Goal: Task Accomplishment & Management: Use online tool/utility

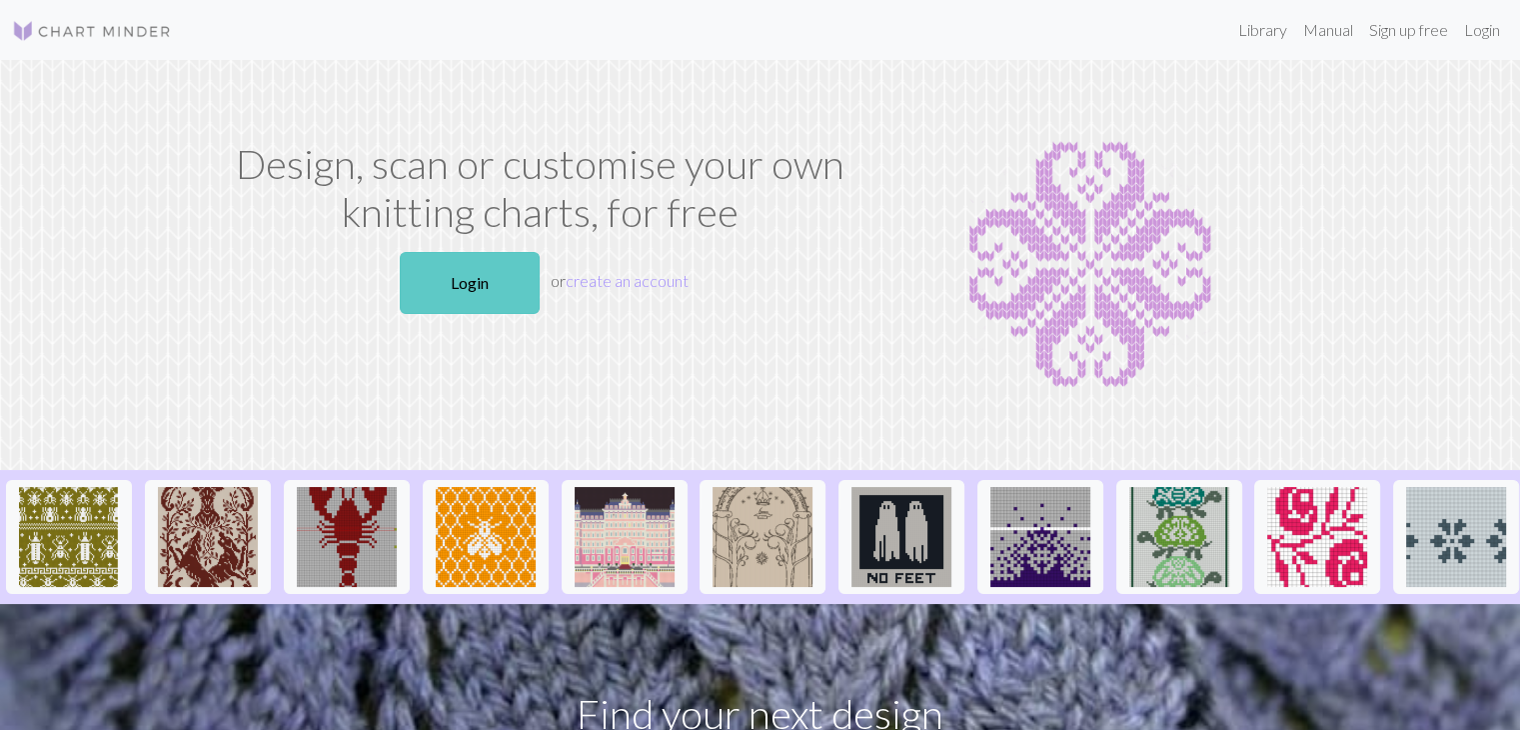
click at [473, 281] on link "Login" at bounding box center [470, 283] width 140 height 62
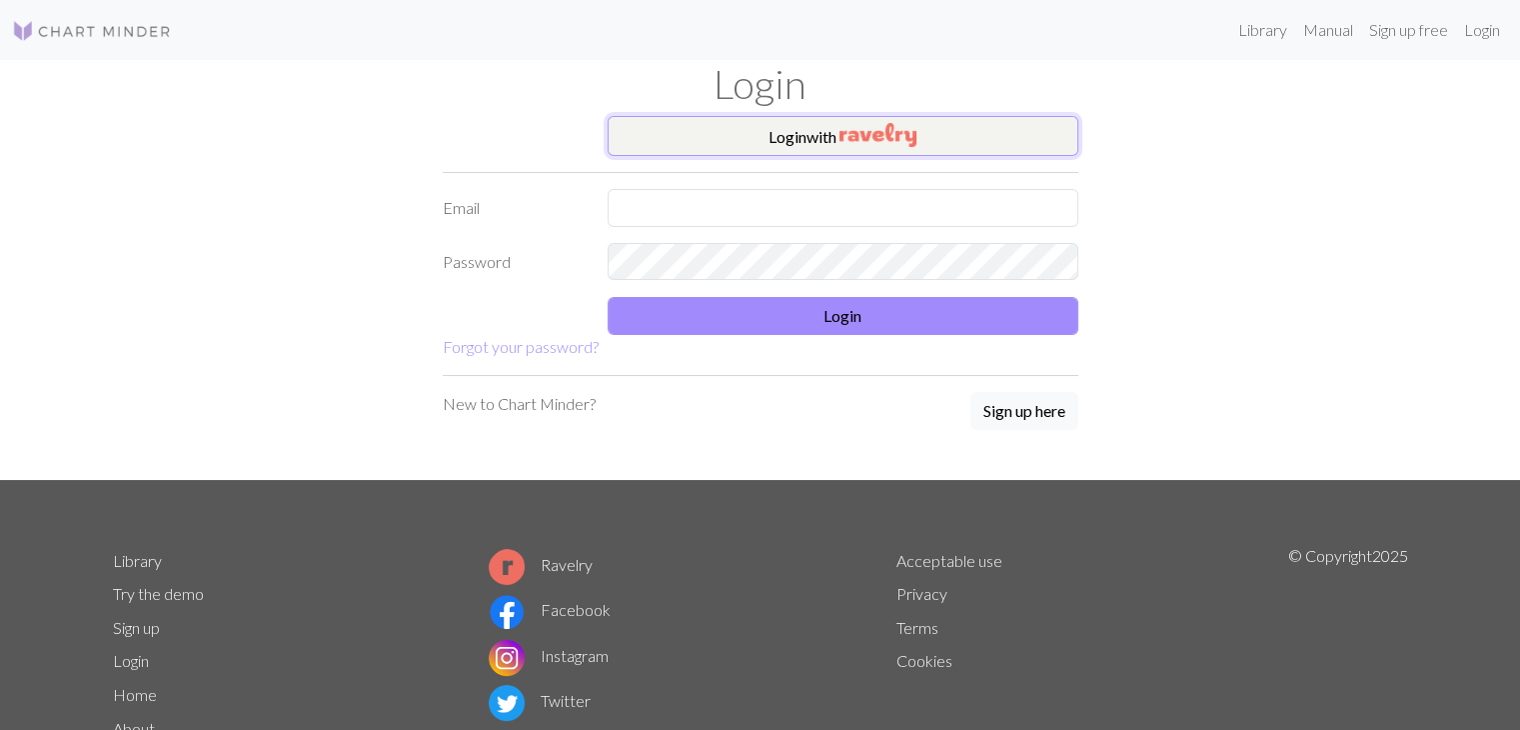
click at [881, 141] on img "button" at bounding box center [878, 135] width 77 height 24
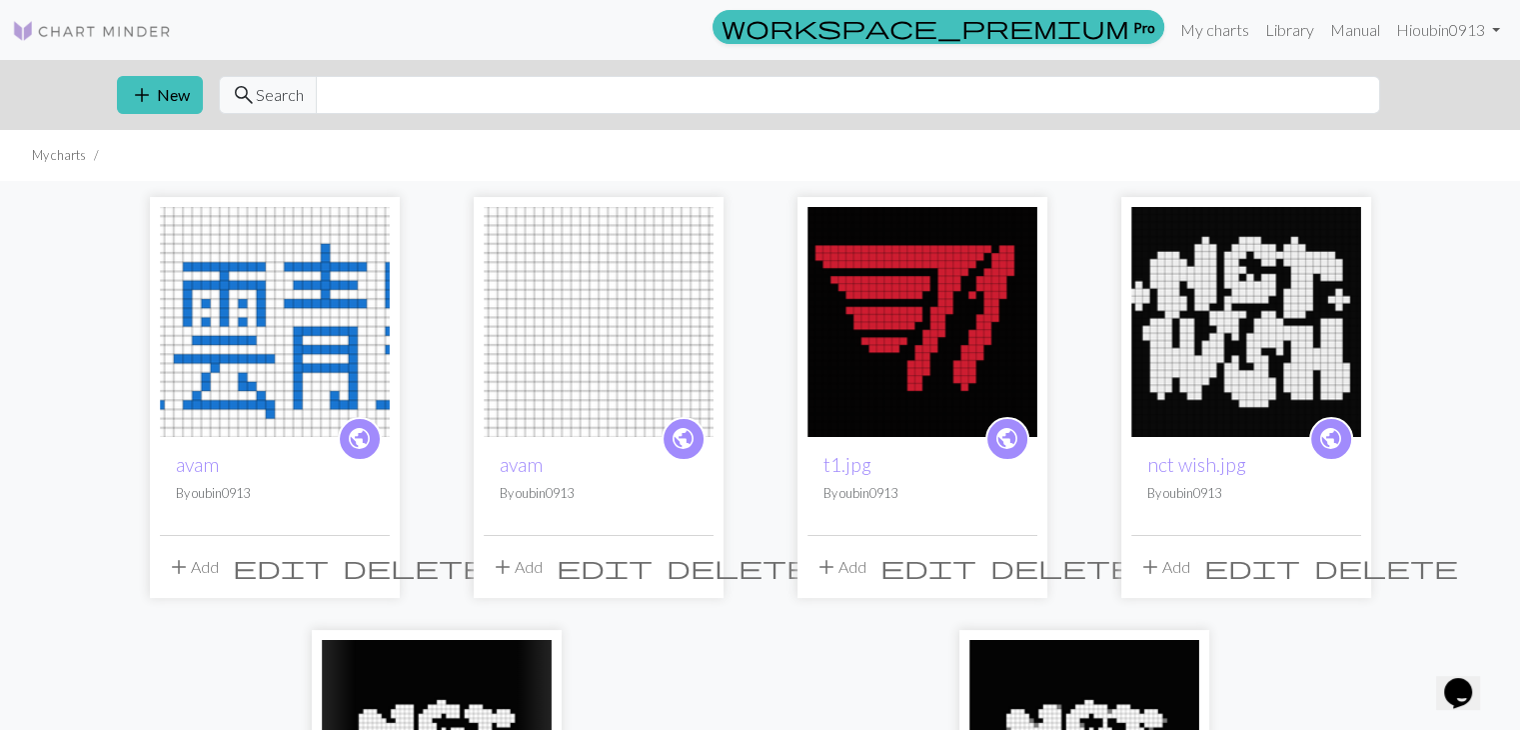
click at [942, 385] on img at bounding box center [923, 322] width 230 height 230
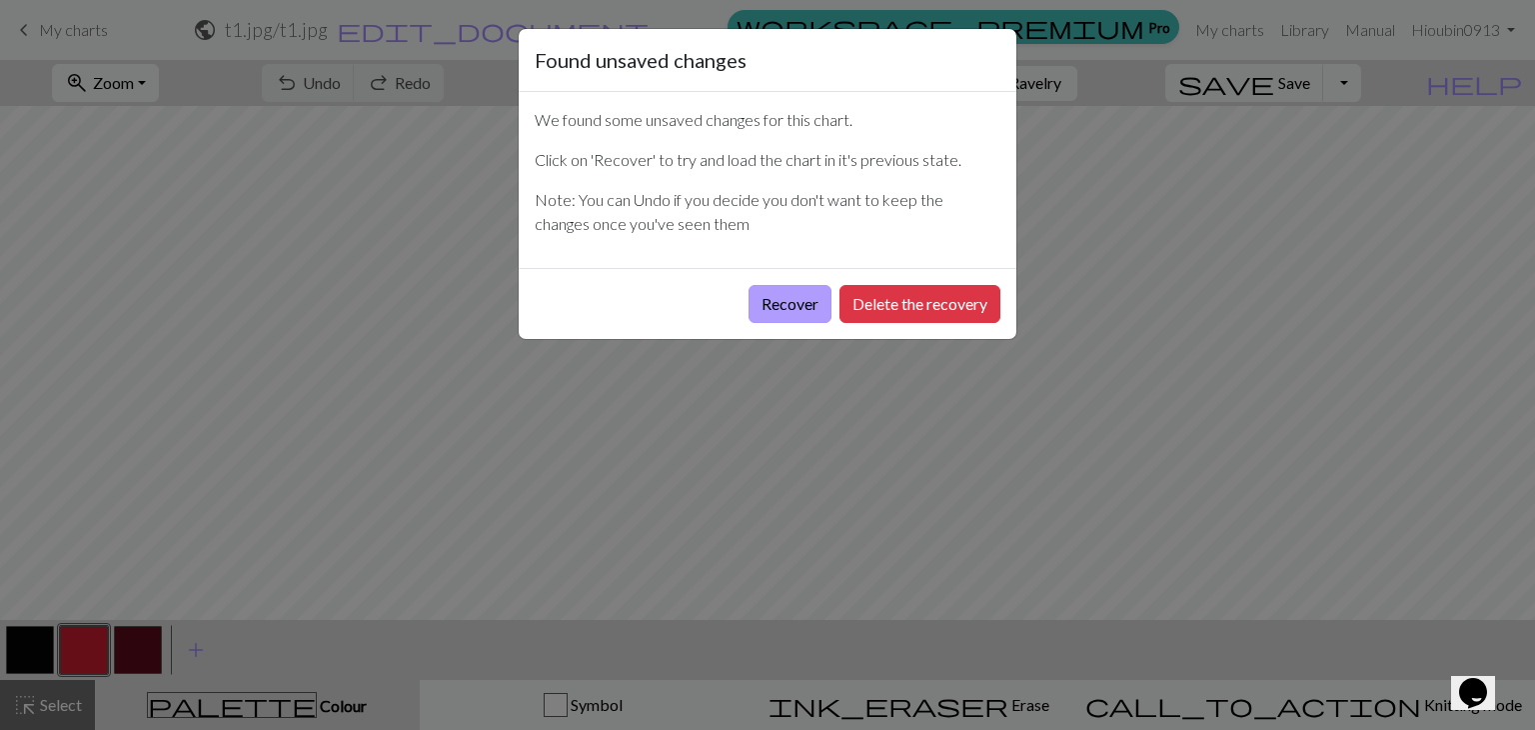
click at [808, 301] on button "Recover" at bounding box center [790, 304] width 83 height 38
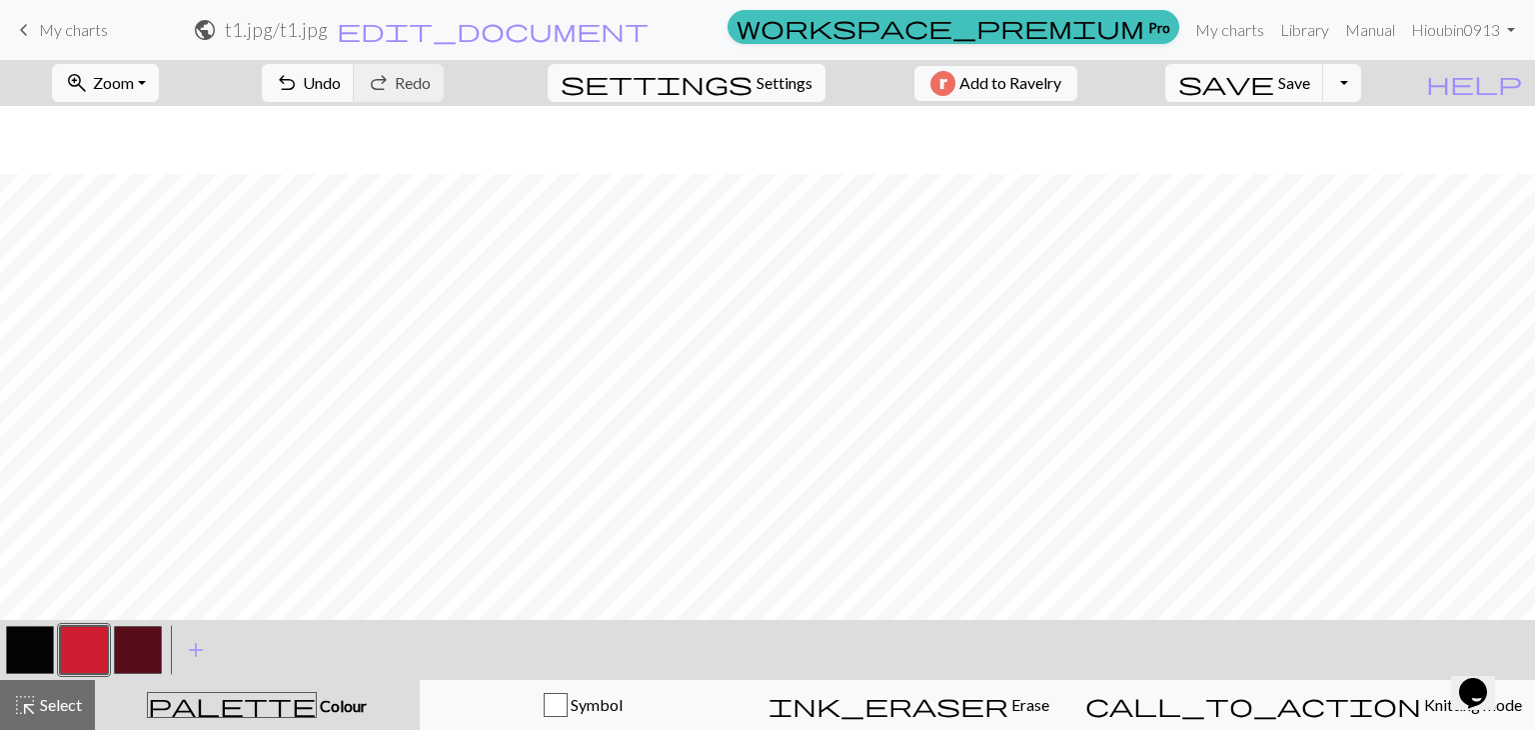
scroll to position [191, 0]
click at [47, 652] on button "button" at bounding box center [30, 650] width 48 height 48
click at [15, 661] on button "button" at bounding box center [30, 650] width 48 height 48
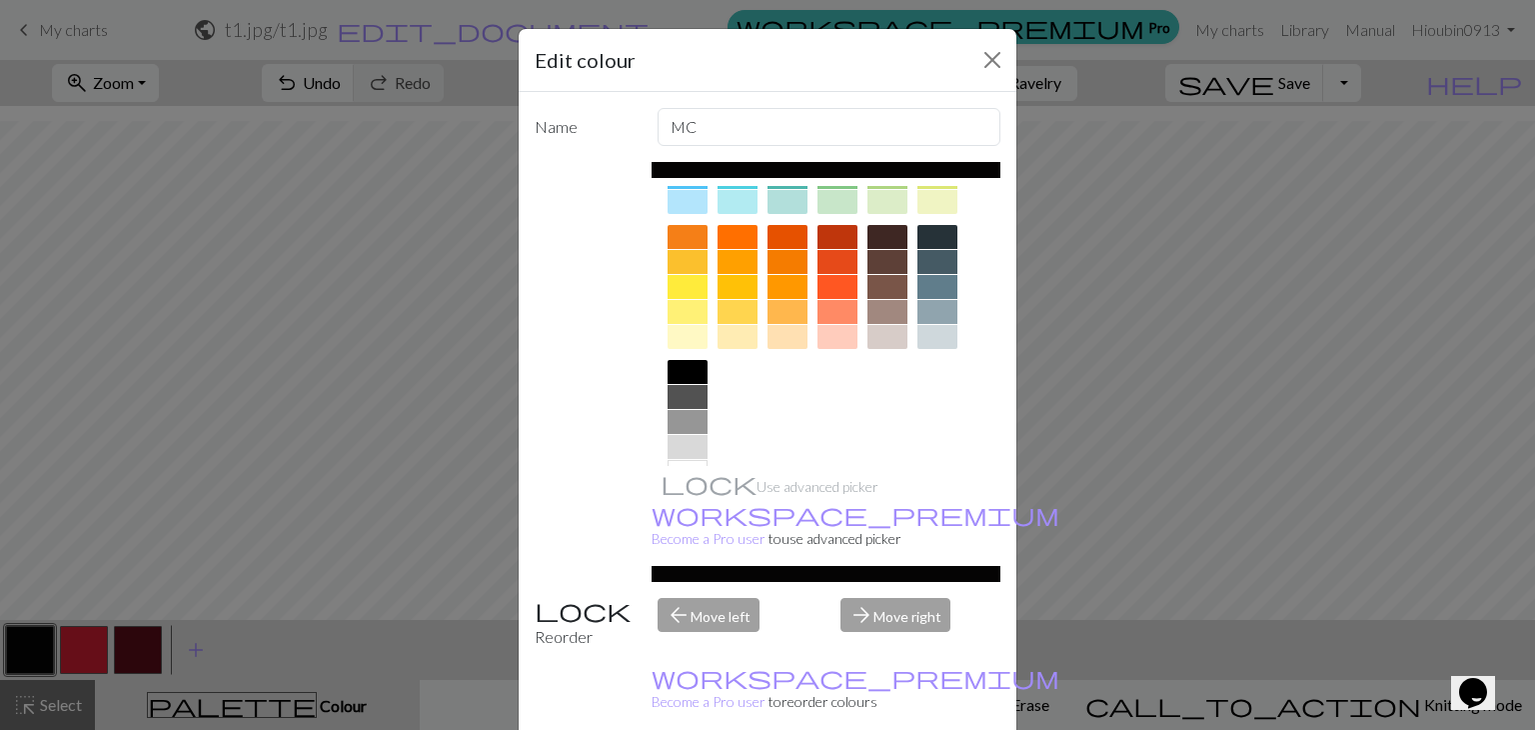
scroll to position [288, 0]
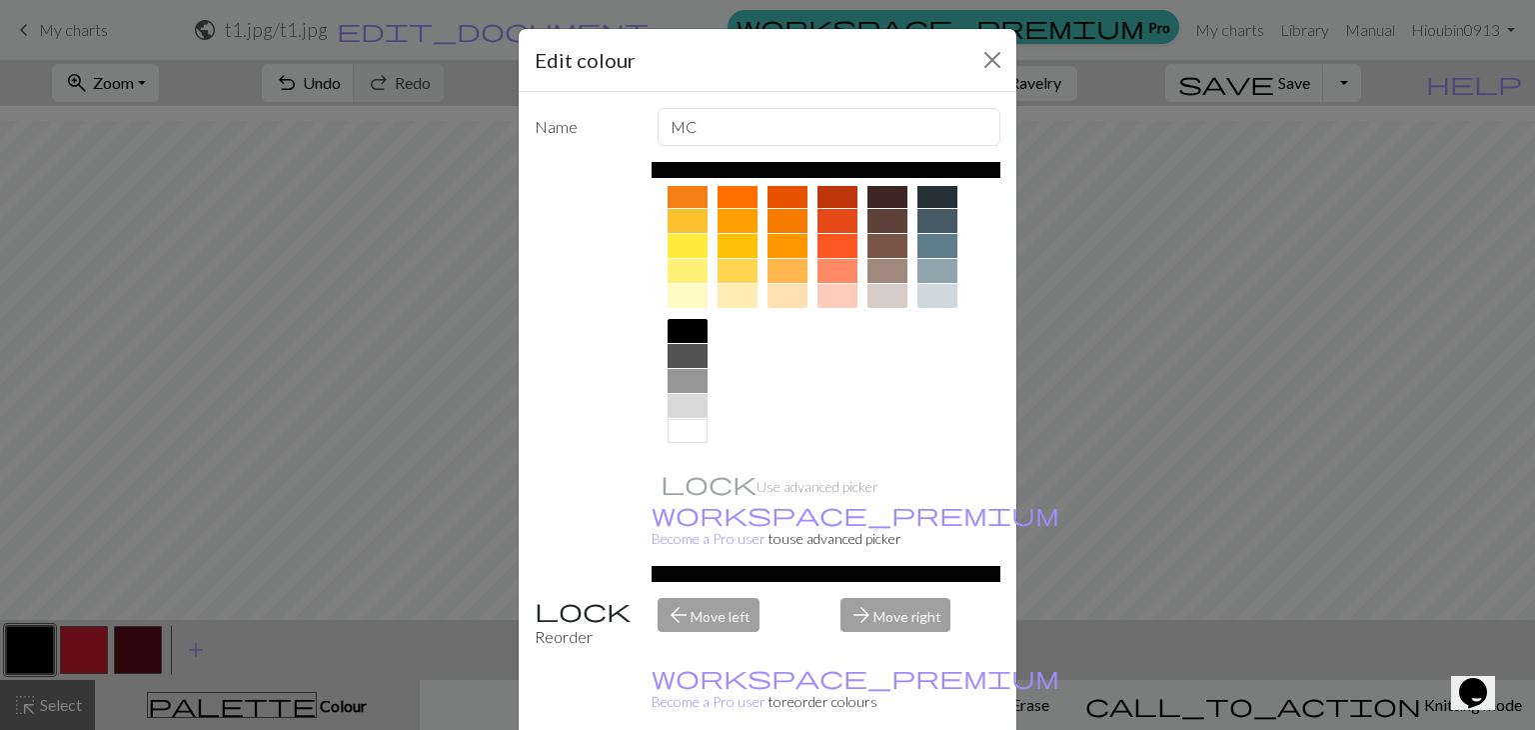
click at [692, 431] on div at bounding box center [688, 431] width 40 height 24
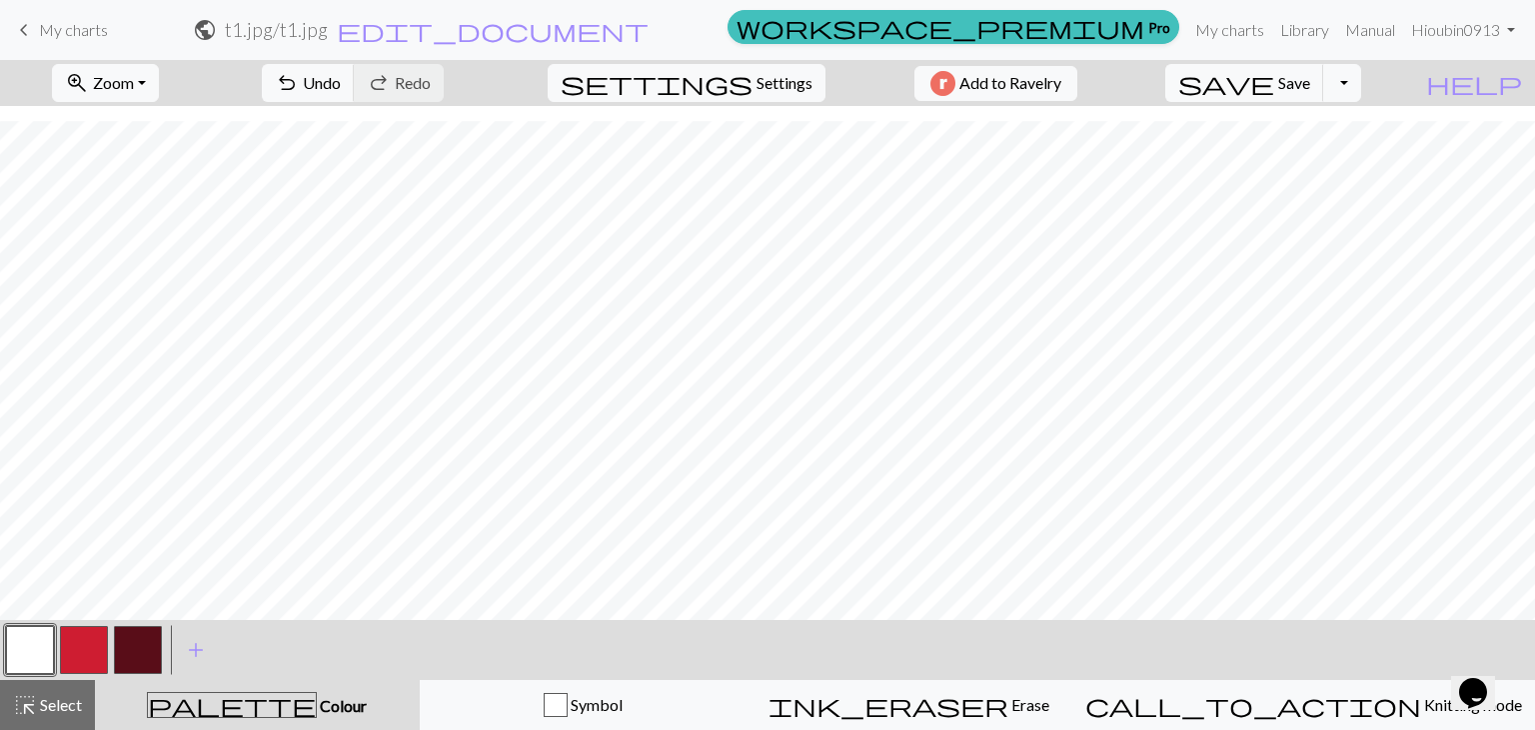
scroll to position [0, 15]
click at [1361, 93] on button "Toggle Dropdown" at bounding box center [1343, 83] width 38 height 38
click at [1340, 153] on button "save_alt Download" at bounding box center [1197, 159] width 330 height 32
click at [1361, 92] on button "Toggle Dropdown" at bounding box center [1343, 83] width 38 height 38
click at [1327, 166] on button "save_alt Download" at bounding box center [1197, 159] width 330 height 32
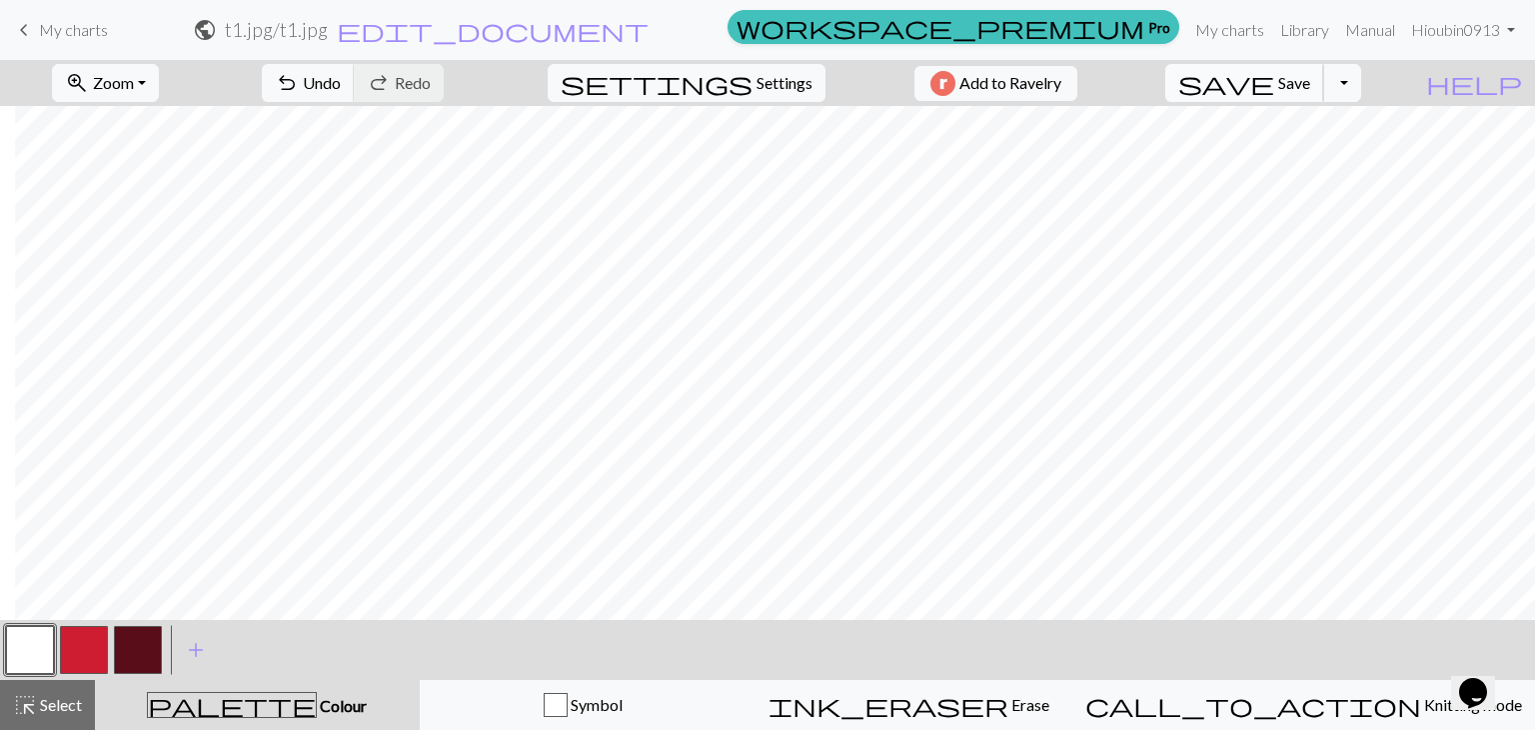
click at [1325, 85] on button "save Save Save" at bounding box center [1245, 83] width 159 height 38
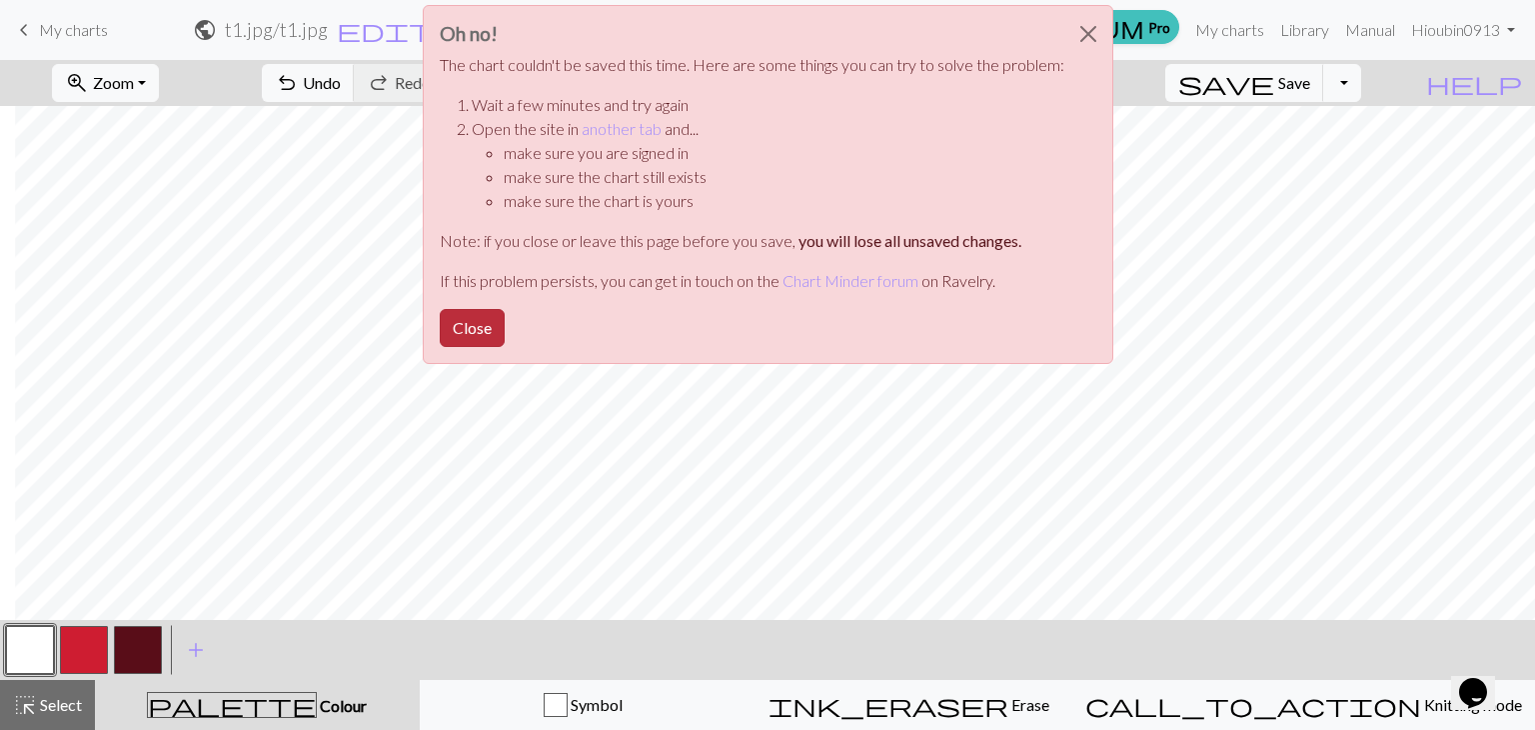
click at [464, 325] on button "Close" at bounding box center [472, 328] width 65 height 38
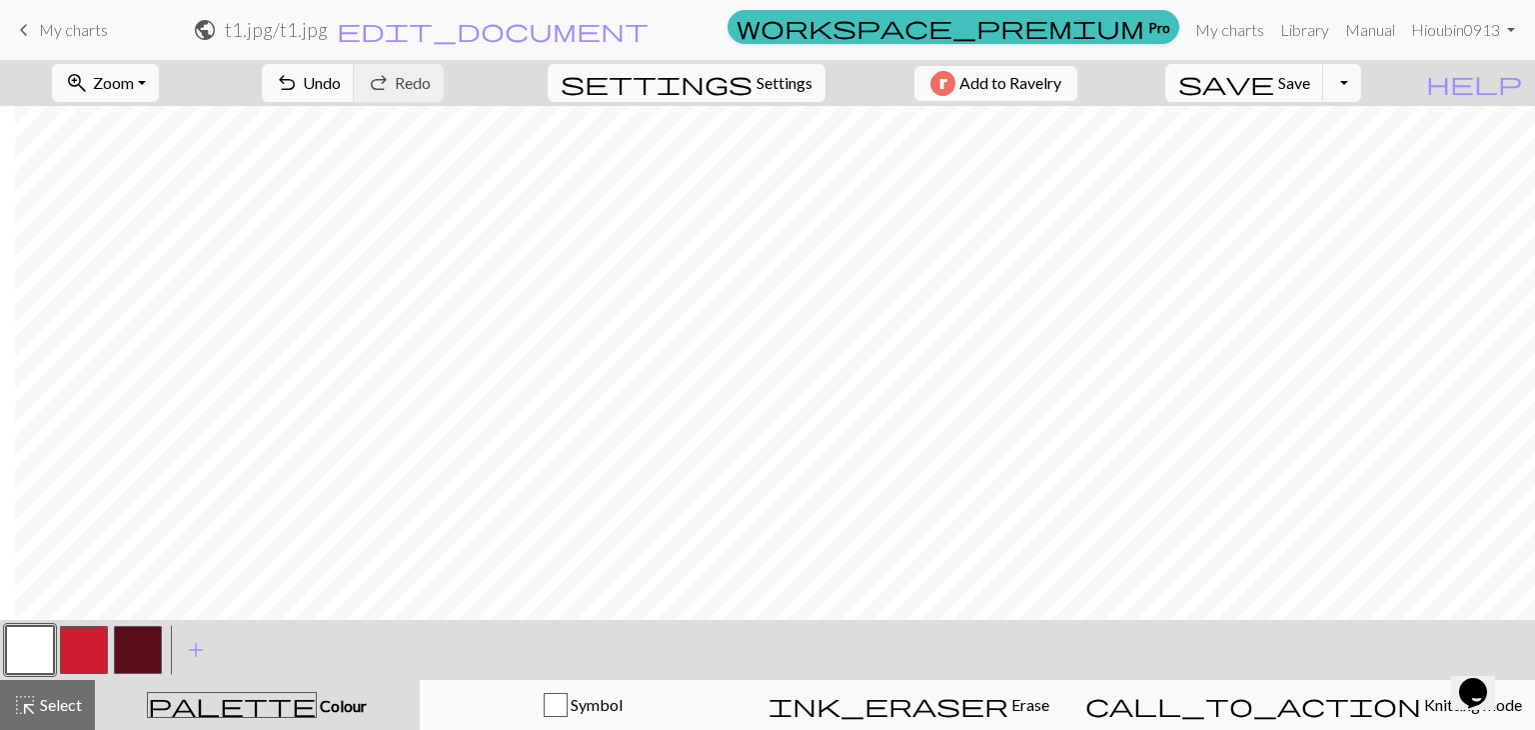
click at [31, 34] on span "keyboard_arrow_left" at bounding box center [24, 30] width 24 height 28
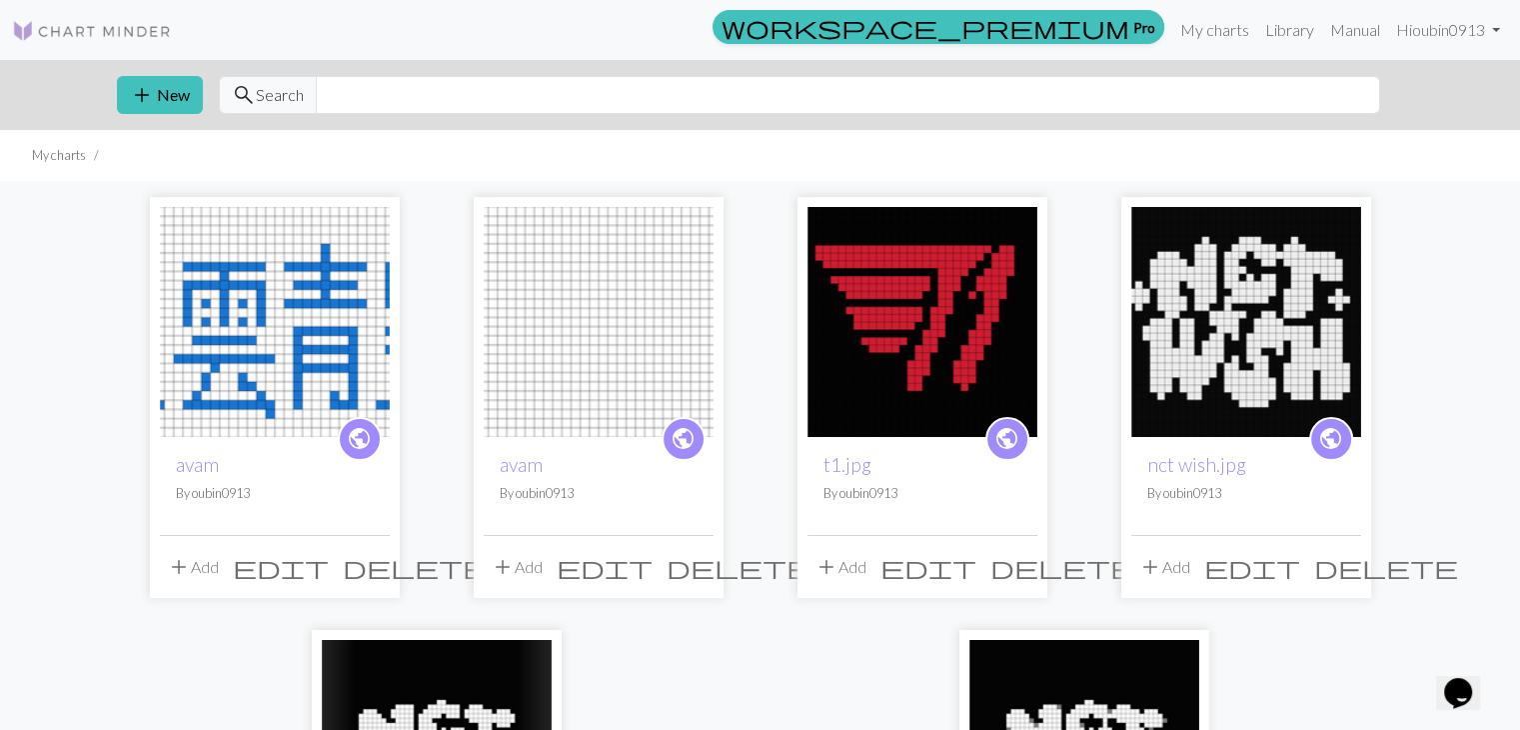
click at [908, 477] on div "public t1.jpg By oubin0913" at bounding box center [923, 486] width 230 height 98
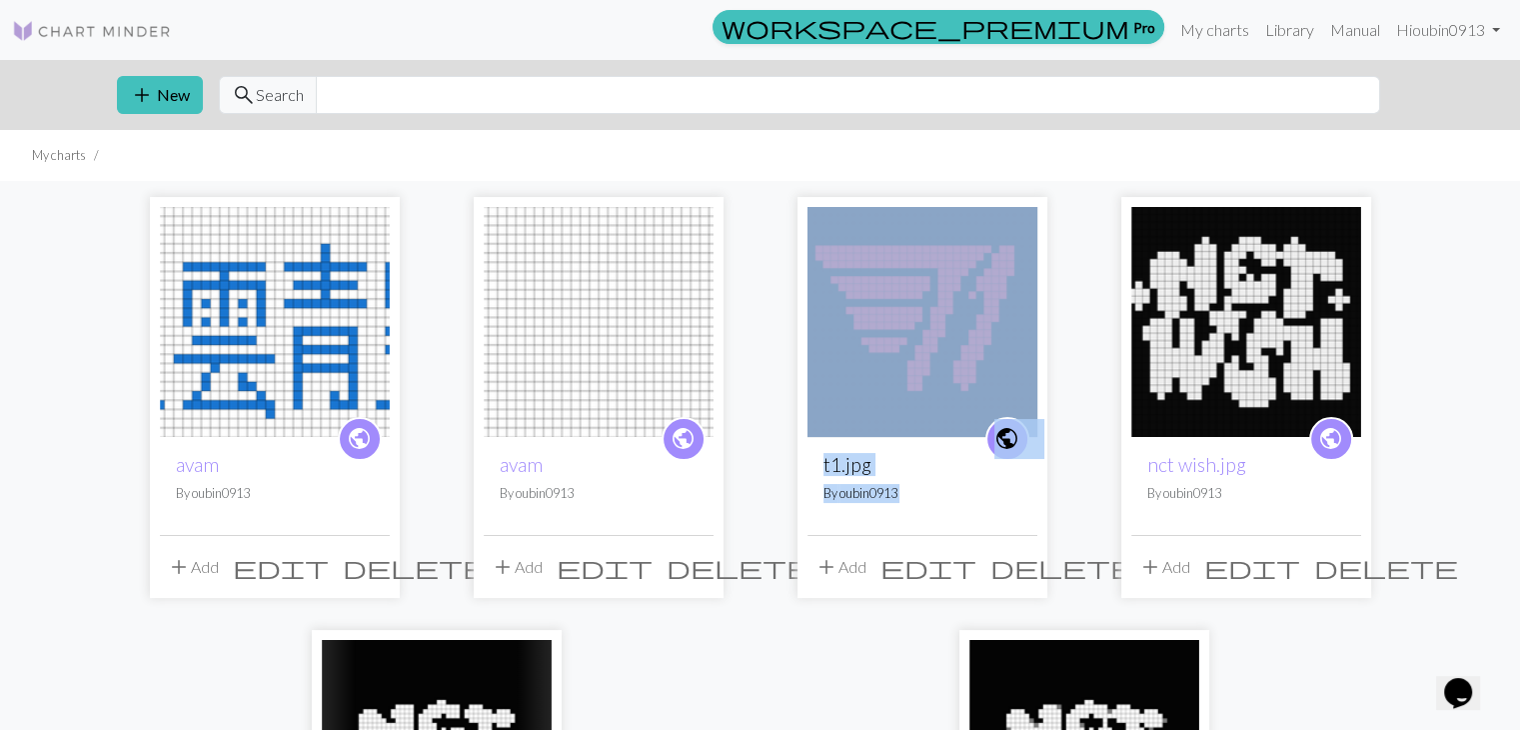
drag, startPoint x: 908, startPoint y: 477, endPoint x: 900, endPoint y: 292, distance: 185.1
click at [900, 292] on div "public t1.jpg By oubin0913 add Add edit delete" at bounding box center [923, 397] width 250 height 401
click at [900, 292] on img at bounding box center [923, 322] width 230 height 230
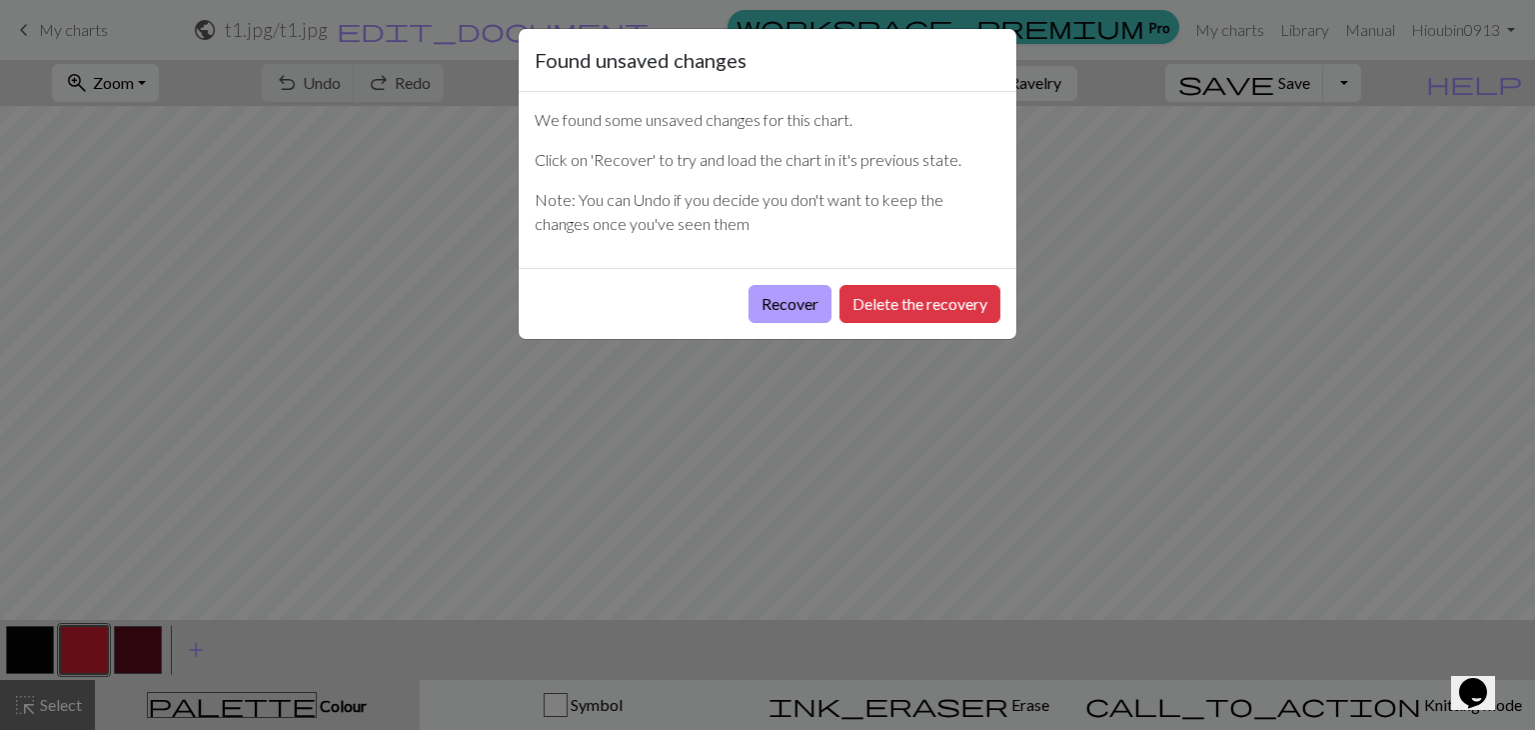
click at [783, 305] on button "Recover" at bounding box center [790, 304] width 83 height 38
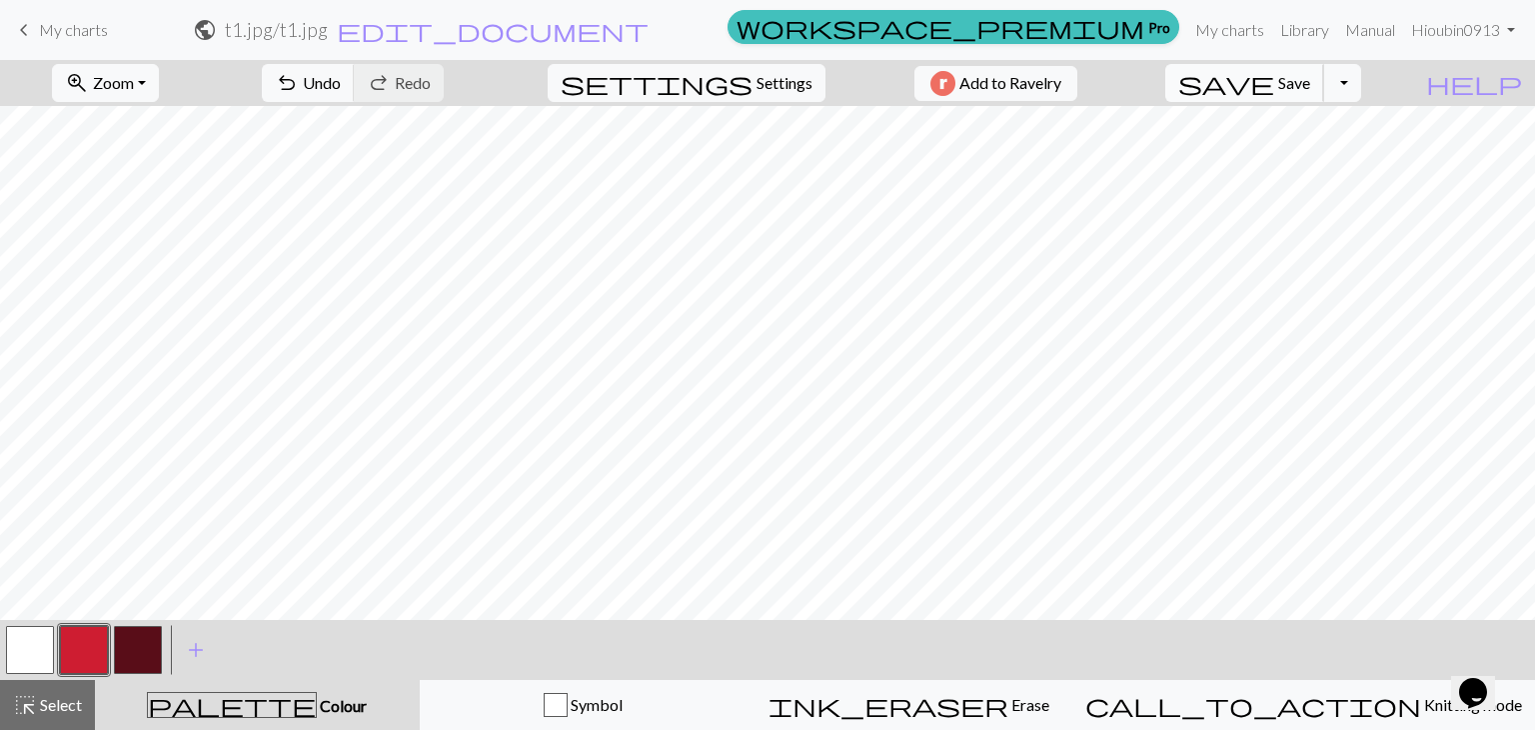
click at [1275, 72] on span "save" at bounding box center [1227, 83] width 96 height 28
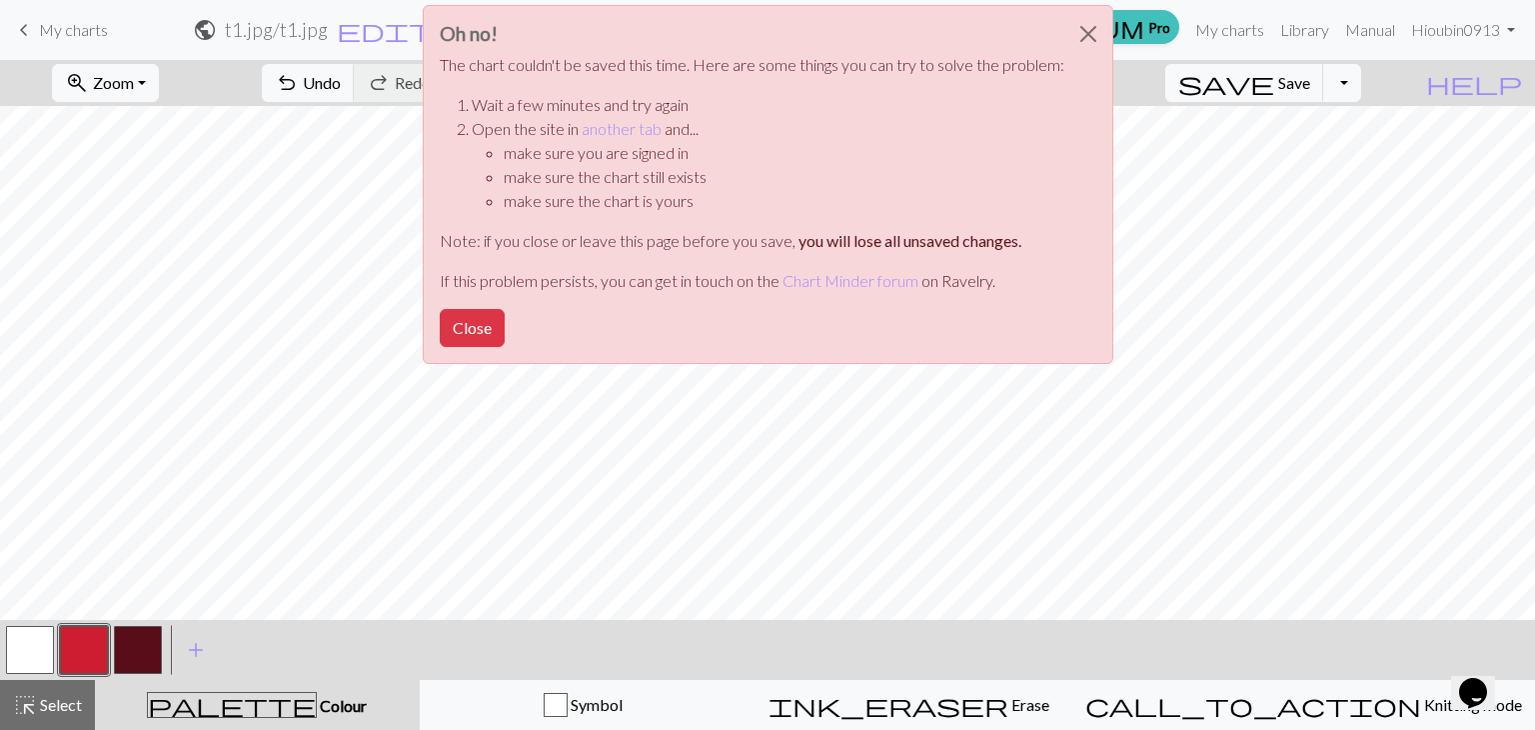
click at [304, 199] on div "Oh no! The chart couldn't be saved this time. Here are some things you can try …" at bounding box center [767, 190] width 1535 height 380
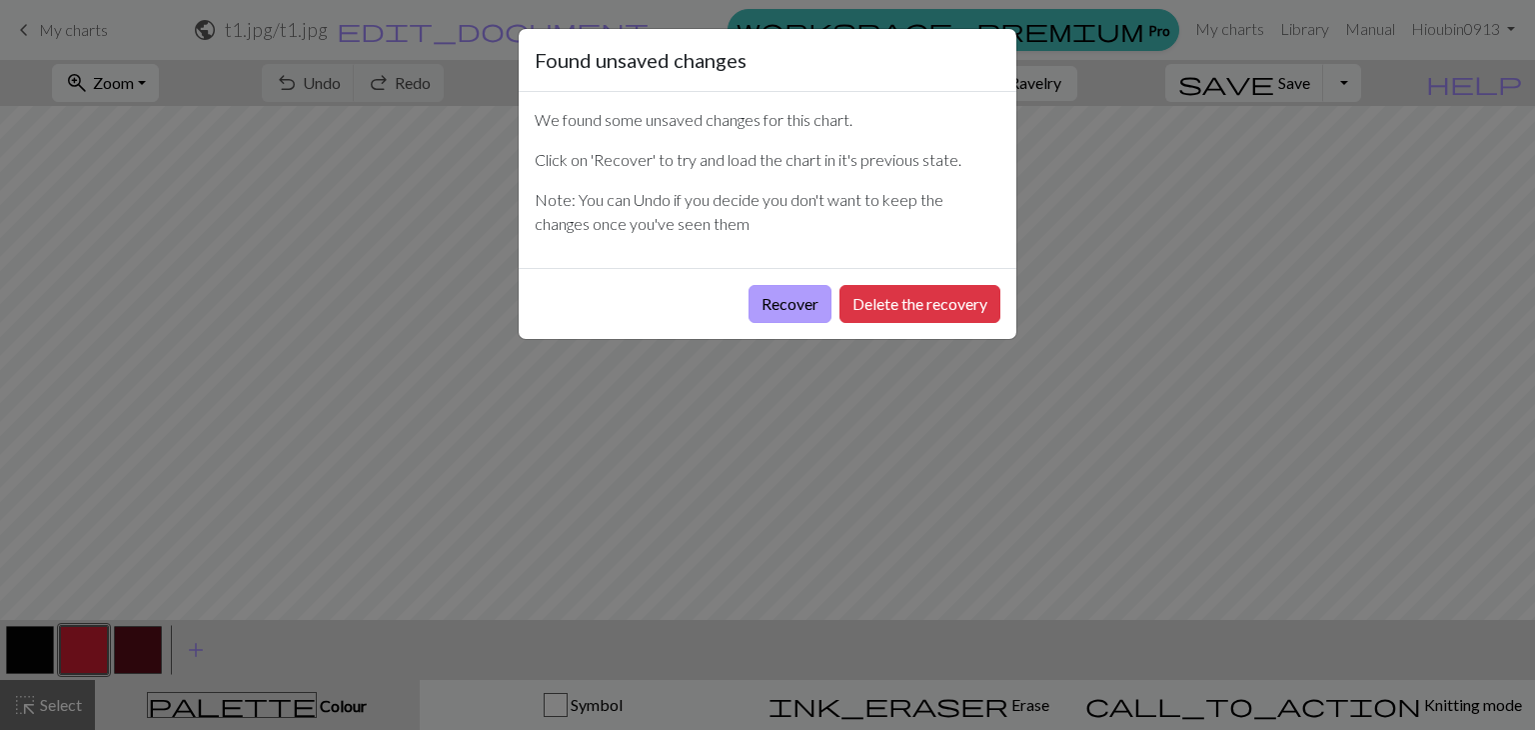
click at [789, 305] on button "Recover" at bounding box center [790, 304] width 83 height 38
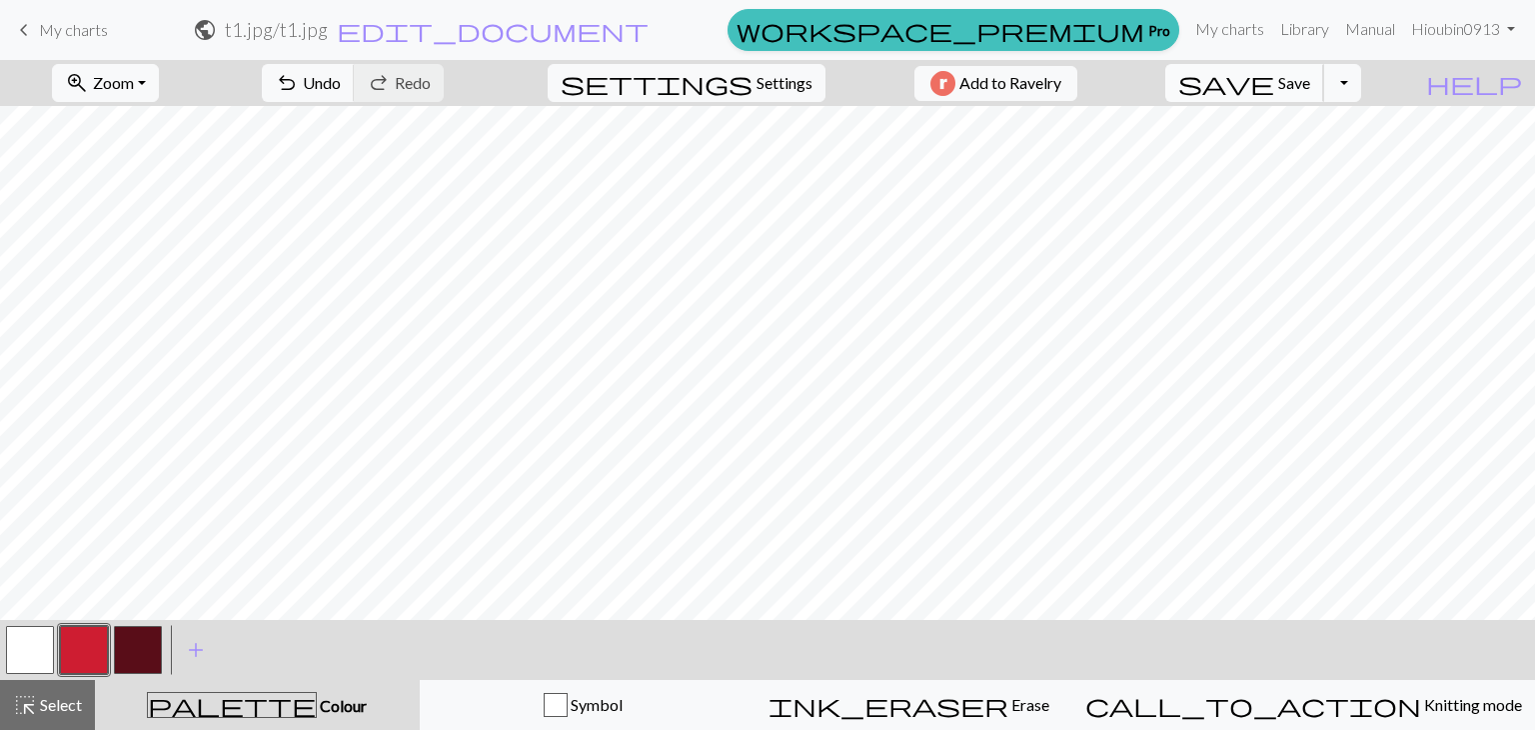
click at [1325, 97] on button "save Save Save" at bounding box center [1245, 83] width 159 height 38
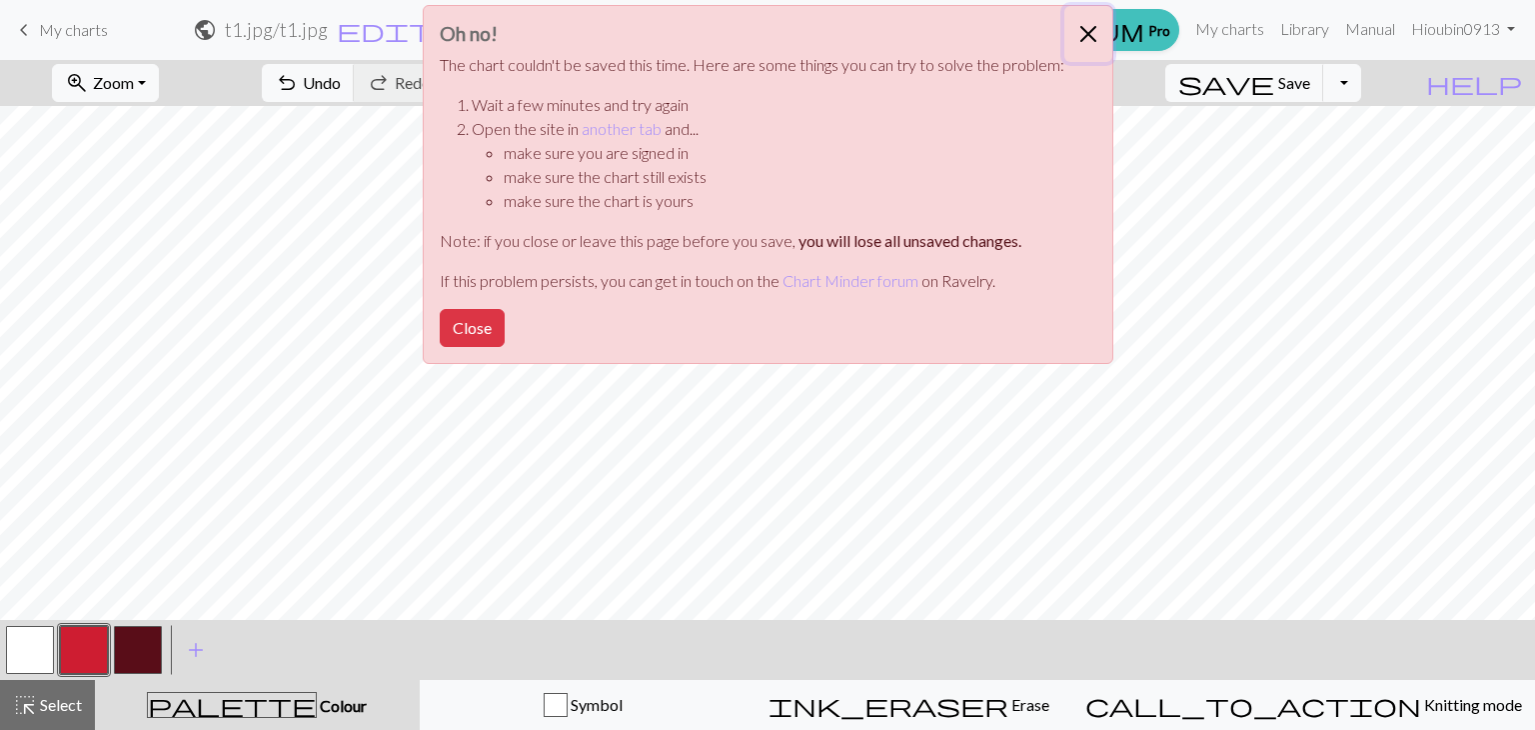
click at [1087, 37] on button "Close" at bounding box center [1089, 34] width 48 height 56
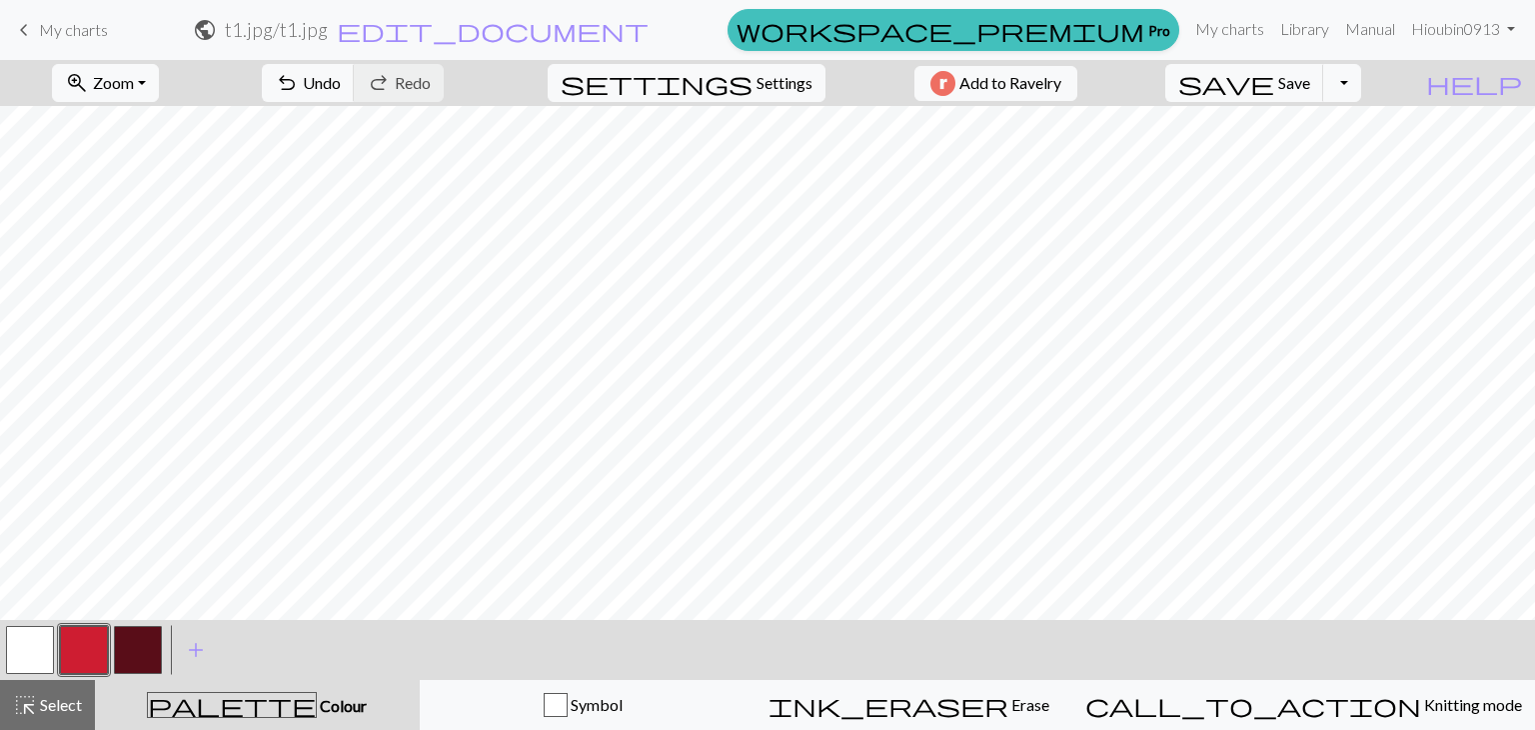
click at [20, 32] on span "keyboard_arrow_left" at bounding box center [24, 30] width 24 height 28
click at [1361, 93] on button "Toggle Dropdown" at bounding box center [1343, 83] width 38 height 38
click at [1338, 119] on button "file_copy Save a copy" at bounding box center [1197, 127] width 330 height 32
click at [1361, 83] on button "Toggle Dropdown" at bounding box center [1343, 83] width 38 height 38
click at [1334, 149] on button "save_alt Download" at bounding box center [1197, 159] width 330 height 32
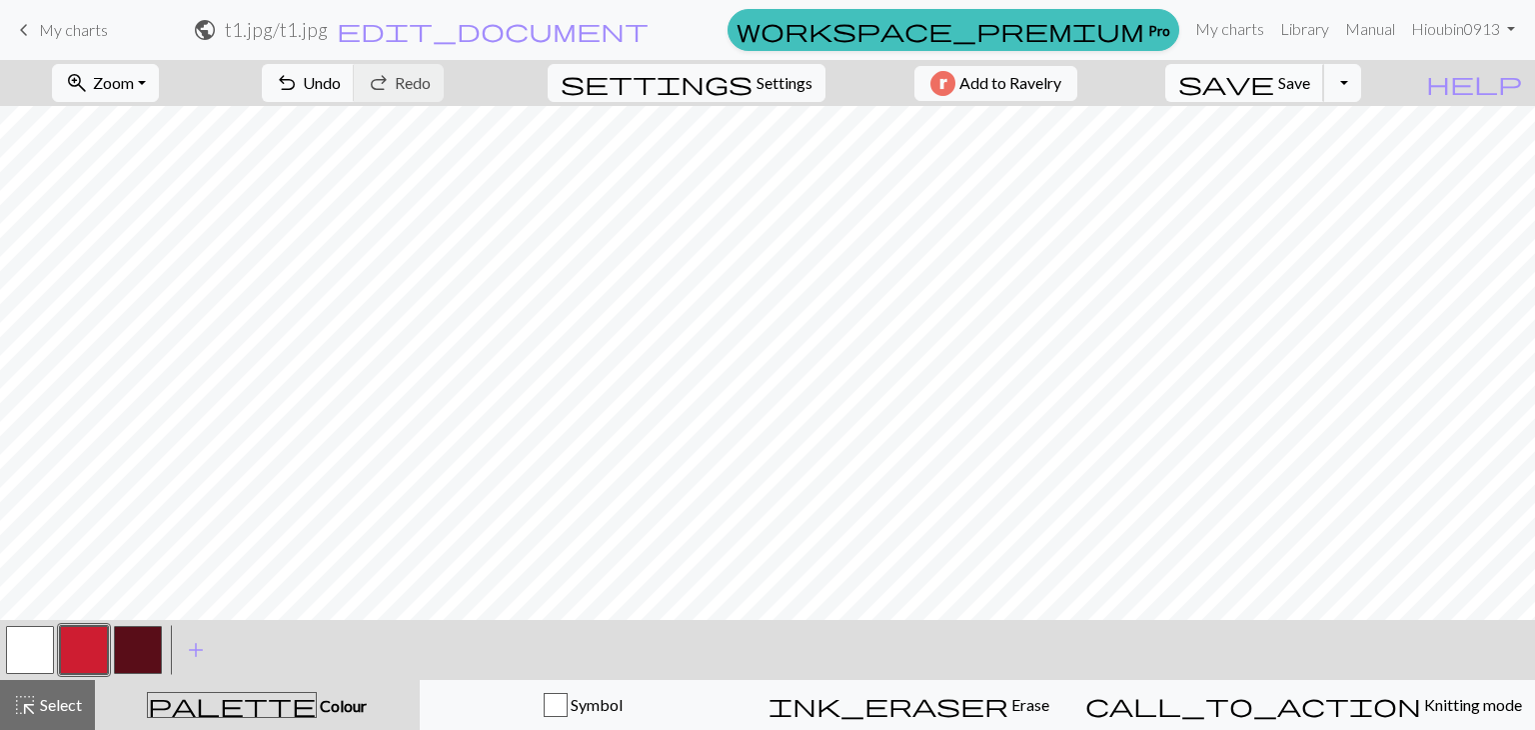
click at [1311, 81] on span "Save" at bounding box center [1295, 82] width 32 height 19
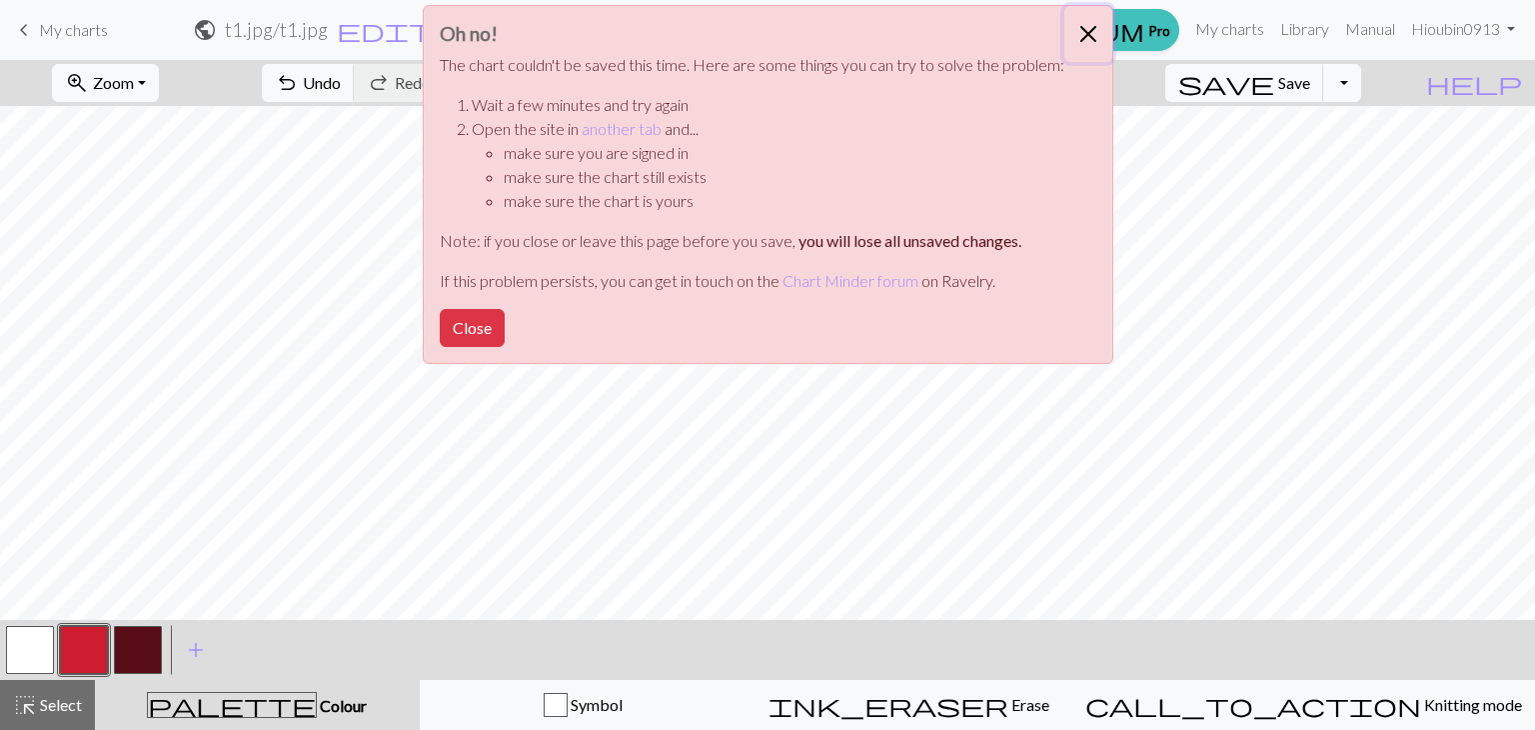
click at [1089, 30] on button "Close" at bounding box center [1089, 34] width 48 height 56
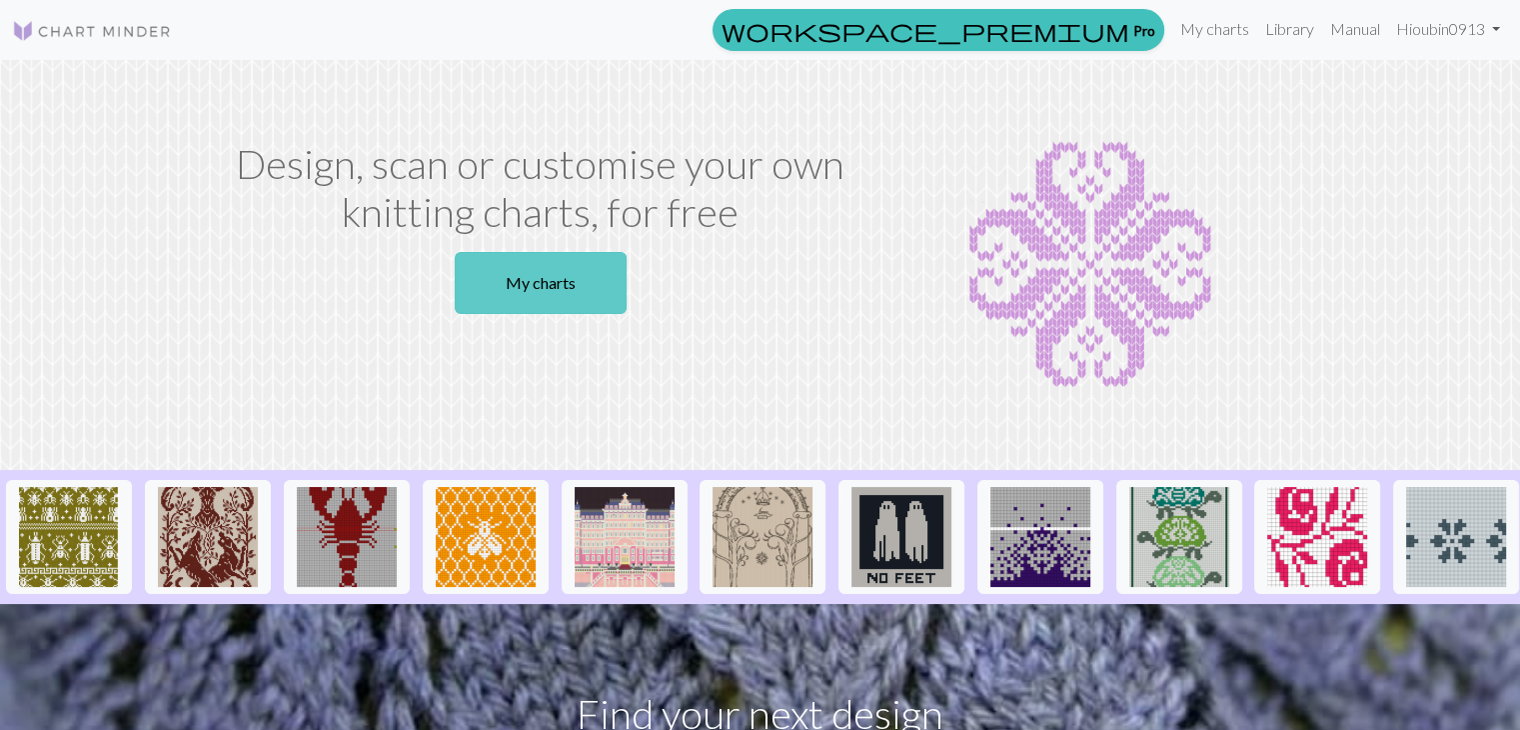
click at [621, 274] on link "My charts" at bounding box center [541, 283] width 172 height 62
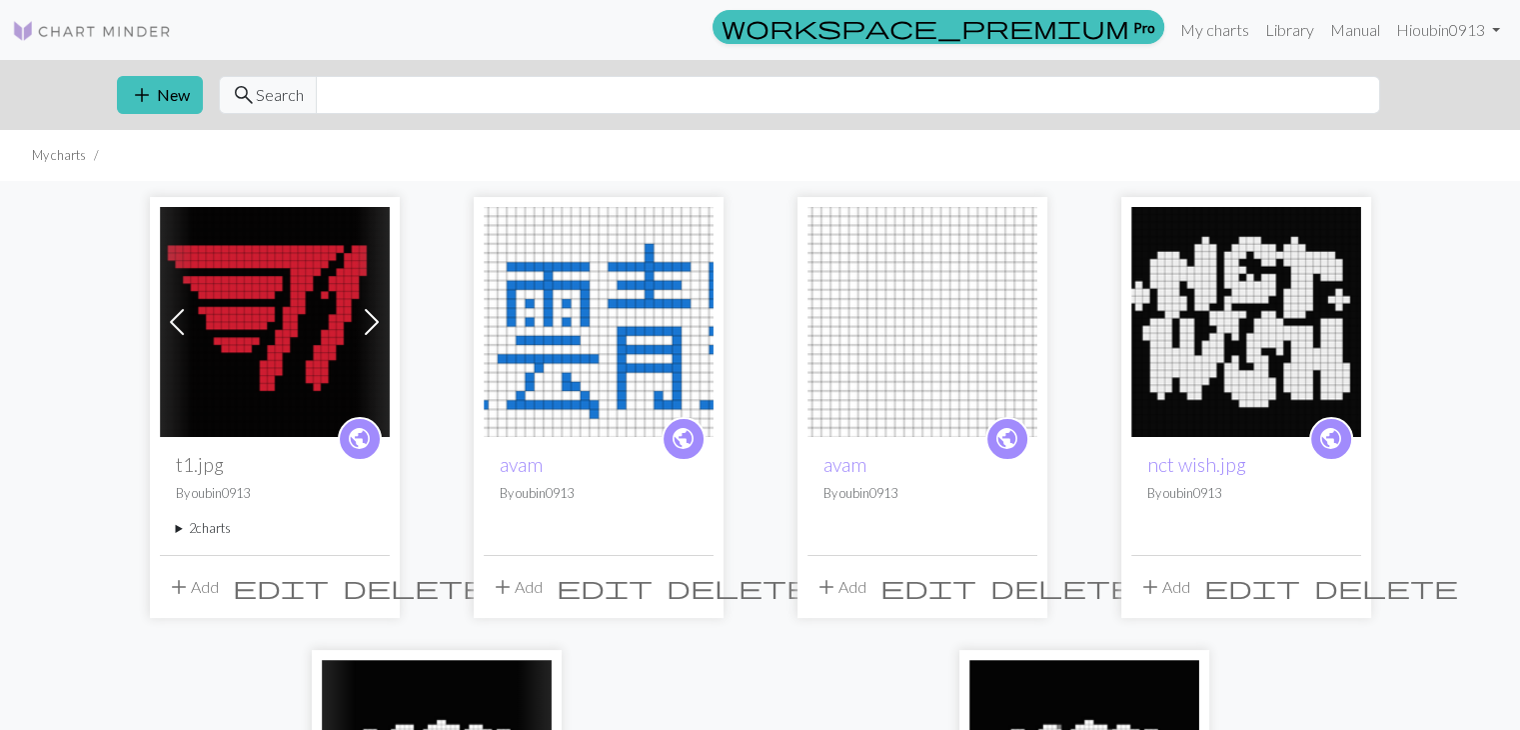
click at [239, 360] on img at bounding box center [275, 322] width 230 height 230
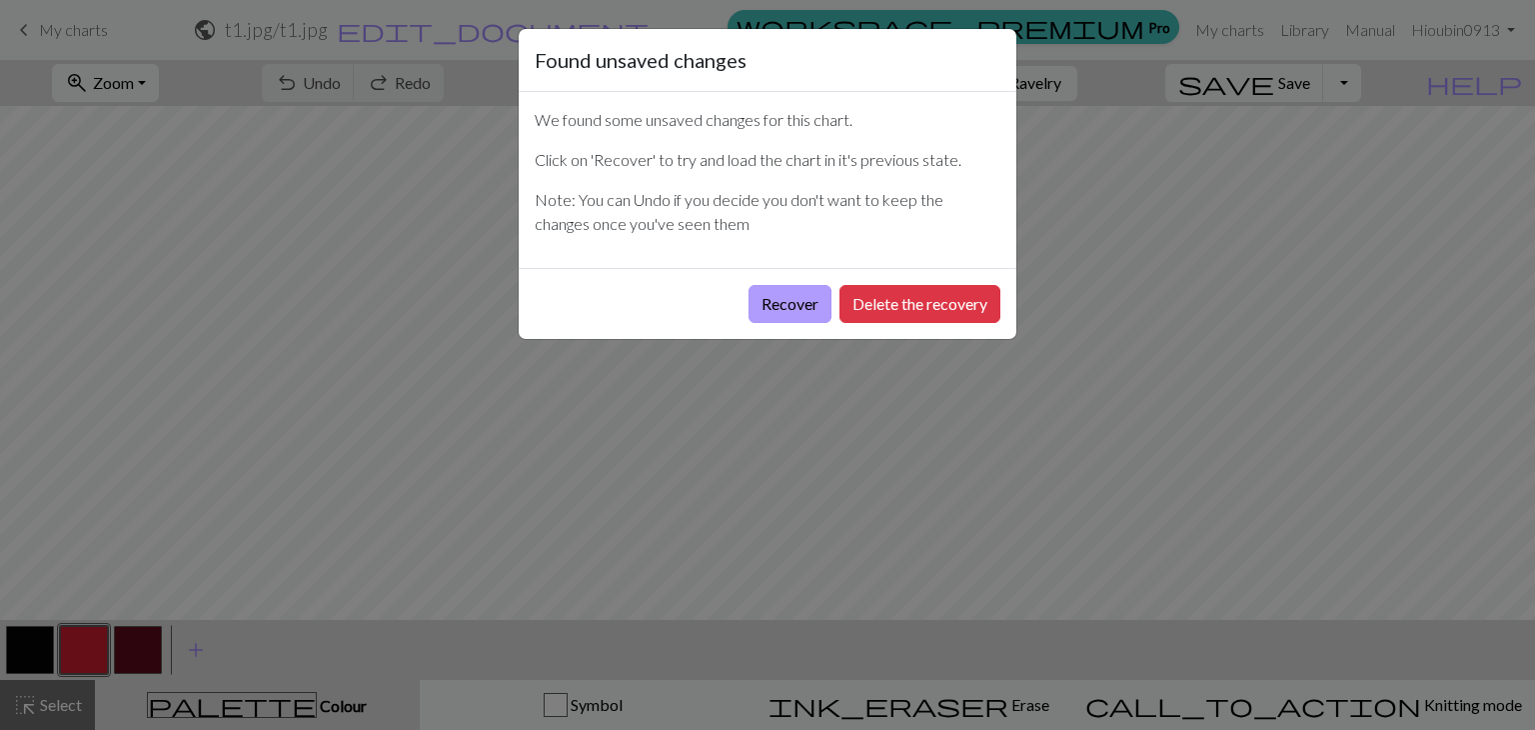
click at [776, 311] on button "Recover" at bounding box center [790, 304] width 83 height 38
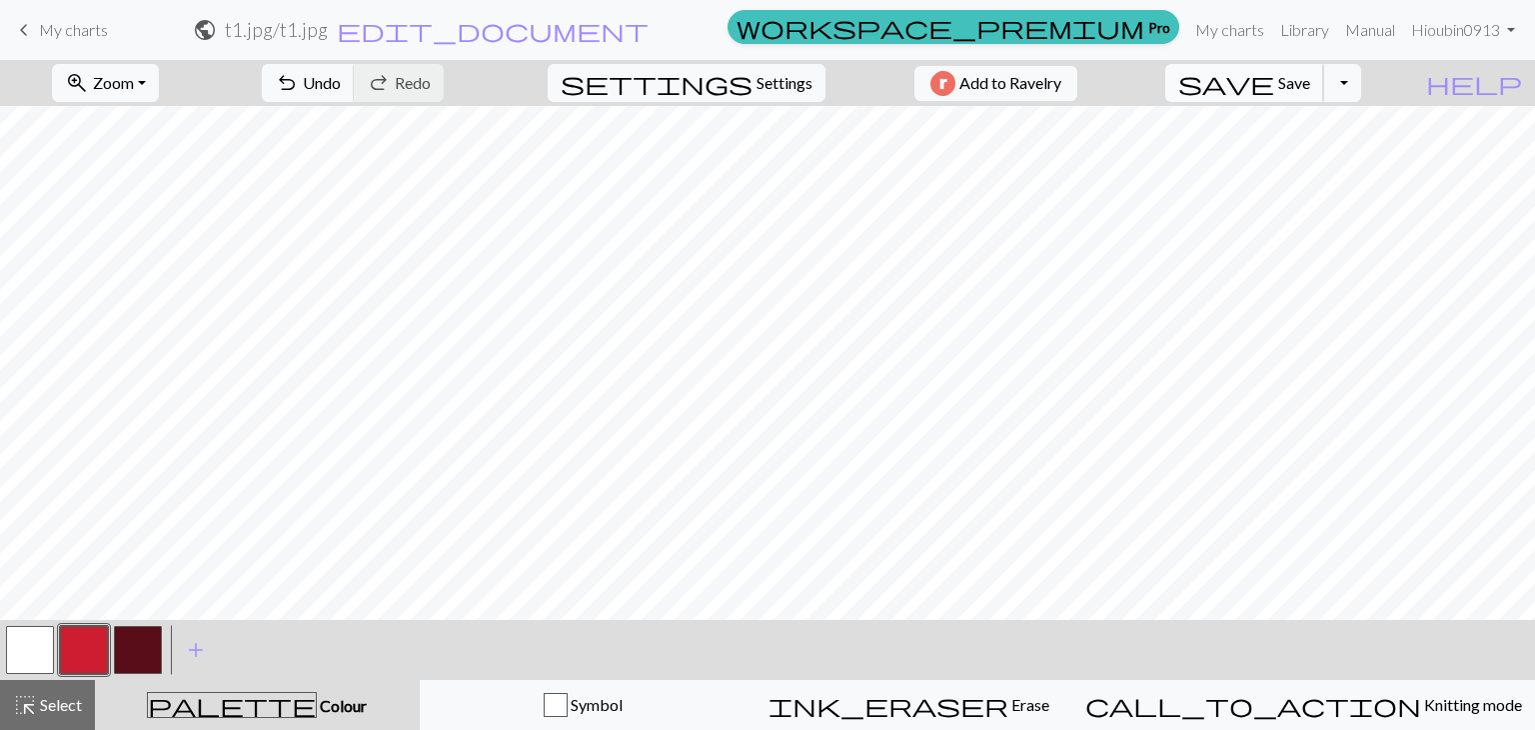
click at [1311, 77] on span "Save" at bounding box center [1295, 82] width 32 height 19
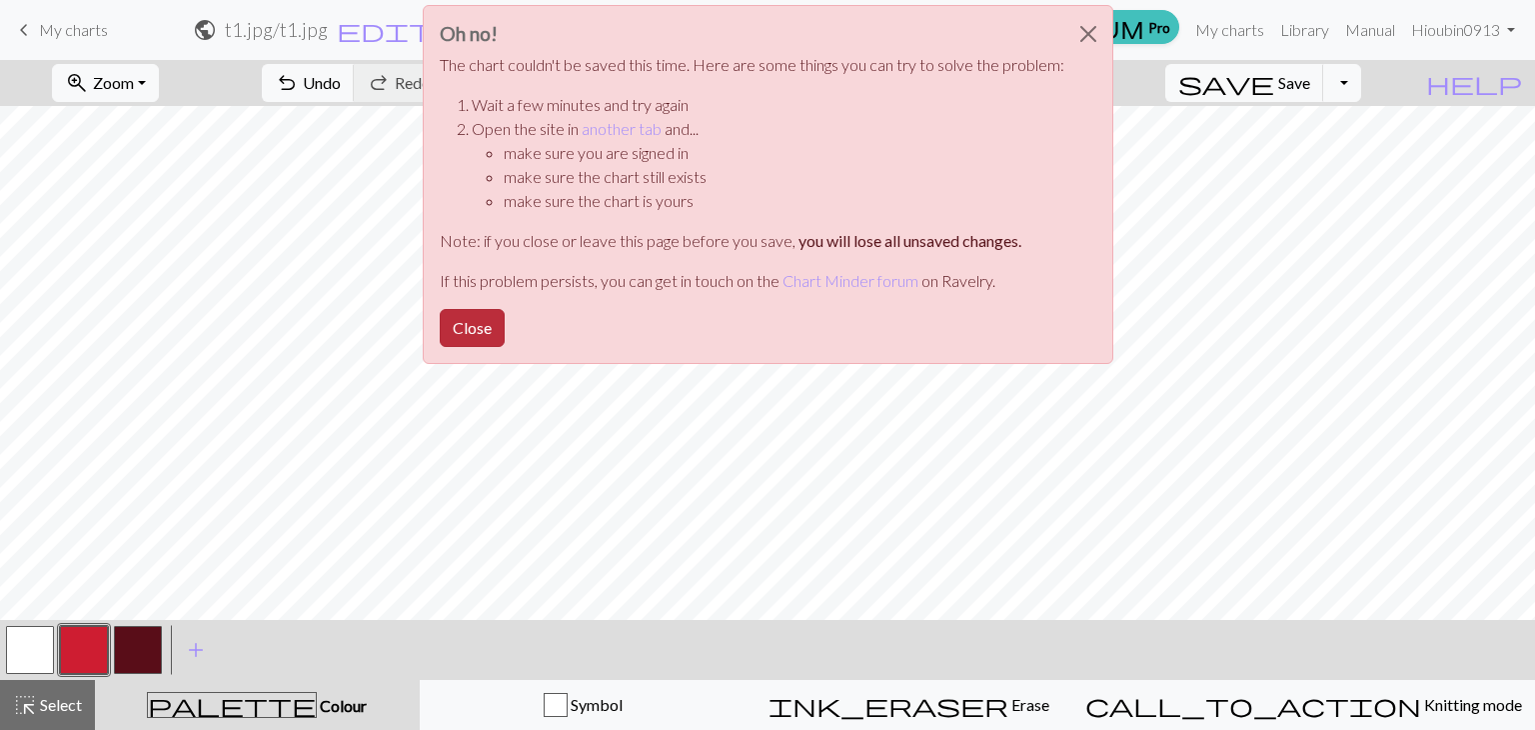
click at [494, 326] on button "Close" at bounding box center [472, 328] width 65 height 38
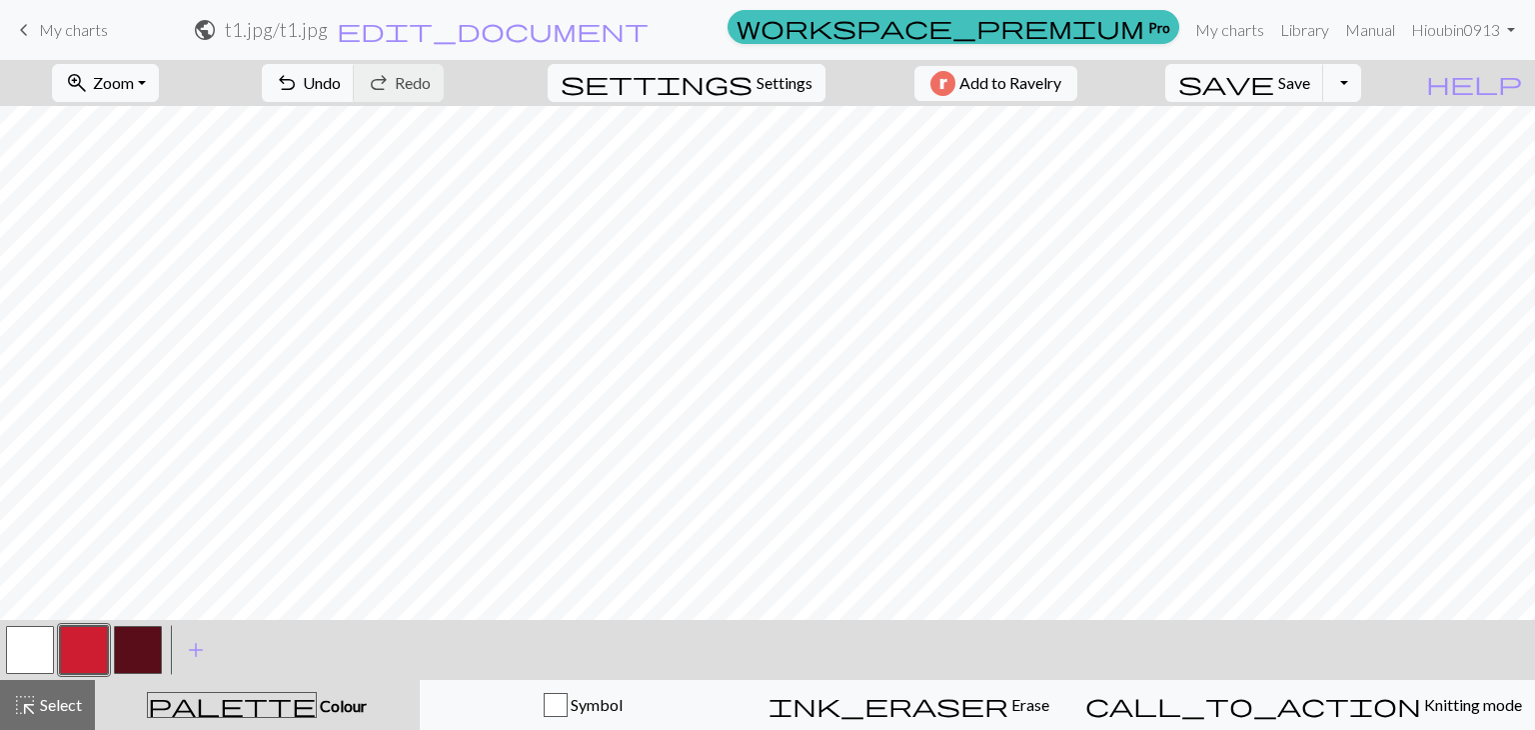
click at [21, 36] on span "keyboard_arrow_left" at bounding box center [24, 30] width 24 height 28
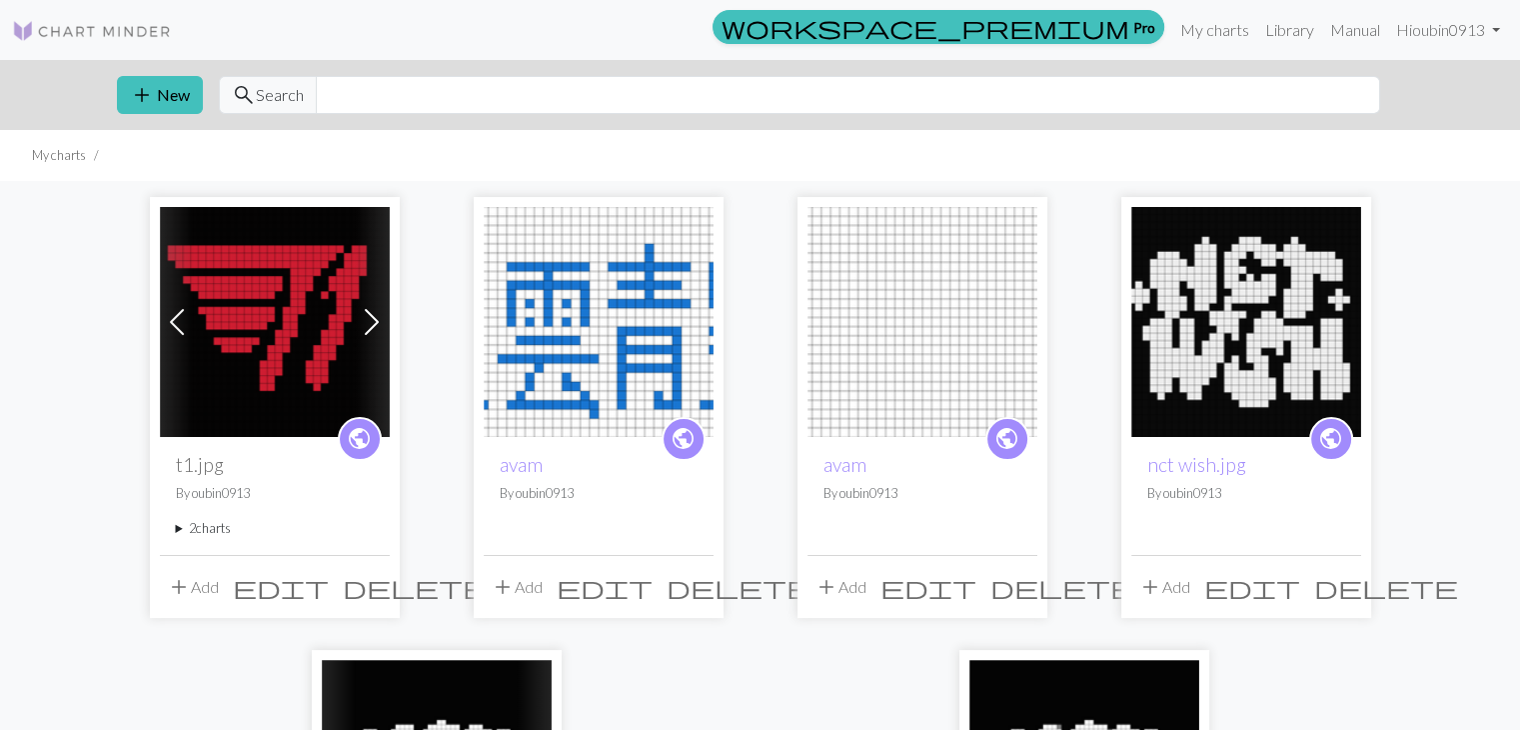
click at [274, 333] on img at bounding box center [275, 322] width 230 height 230
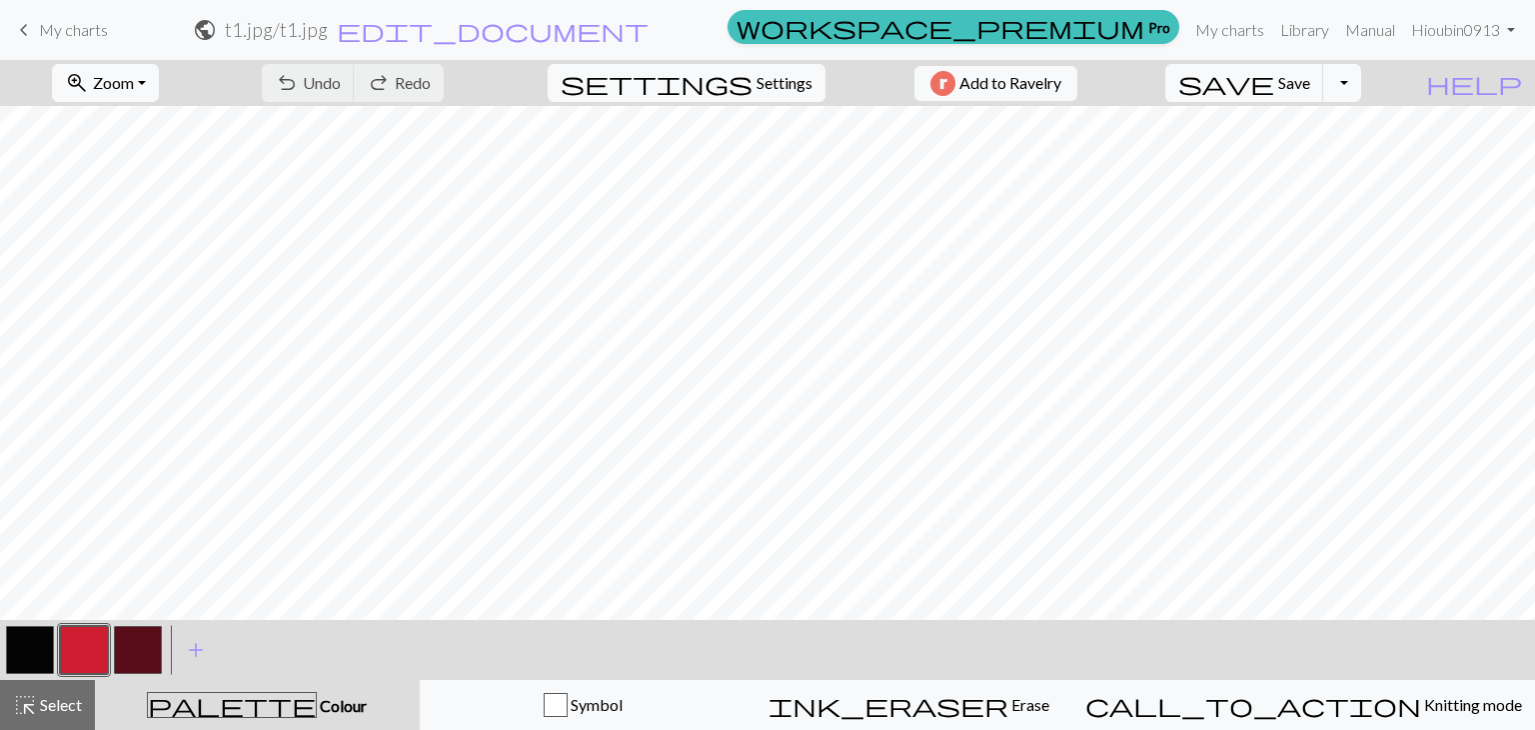
click at [17, 650] on button "button" at bounding box center [30, 650] width 48 height 48
click at [45, 649] on button "button" at bounding box center [30, 650] width 48 height 48
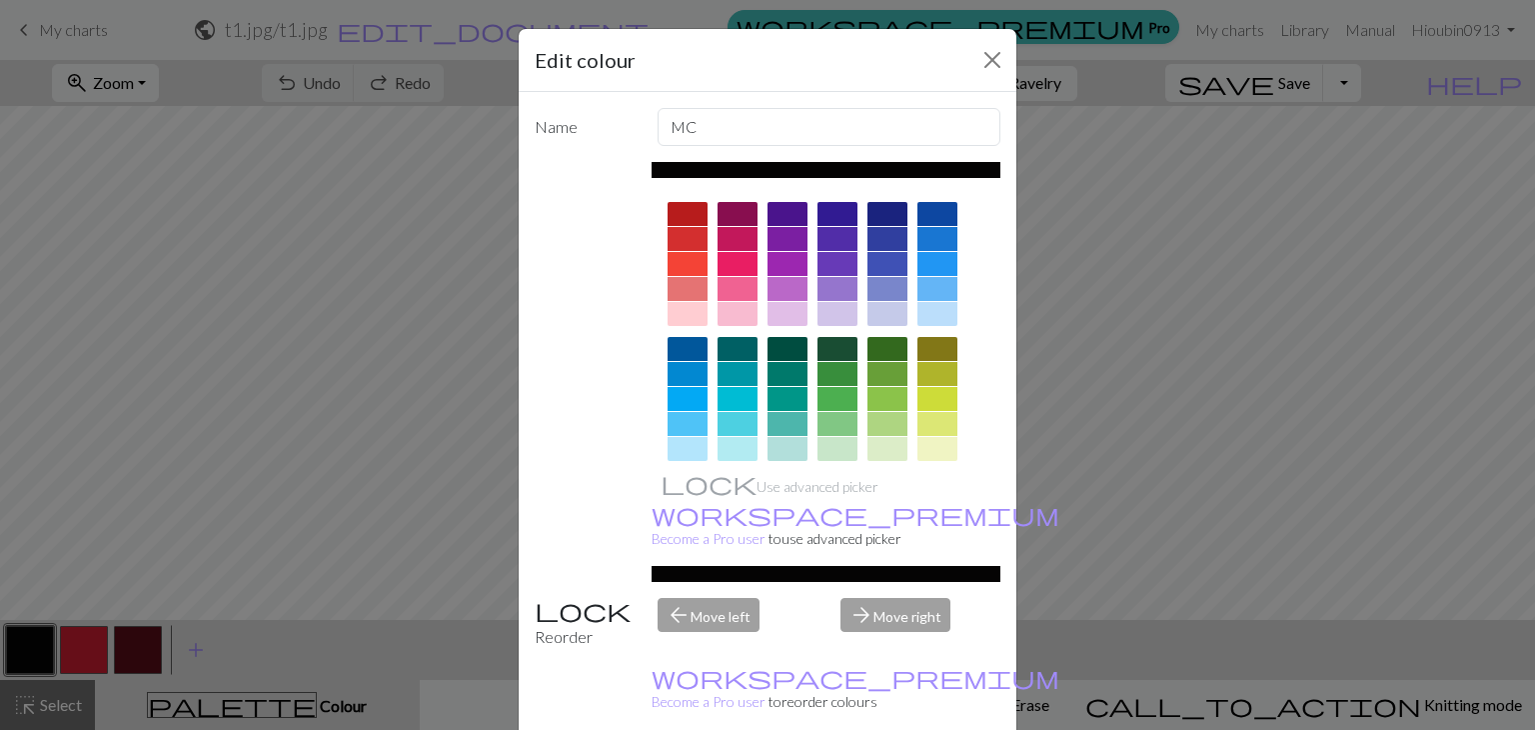
scroll to position [288, 0]
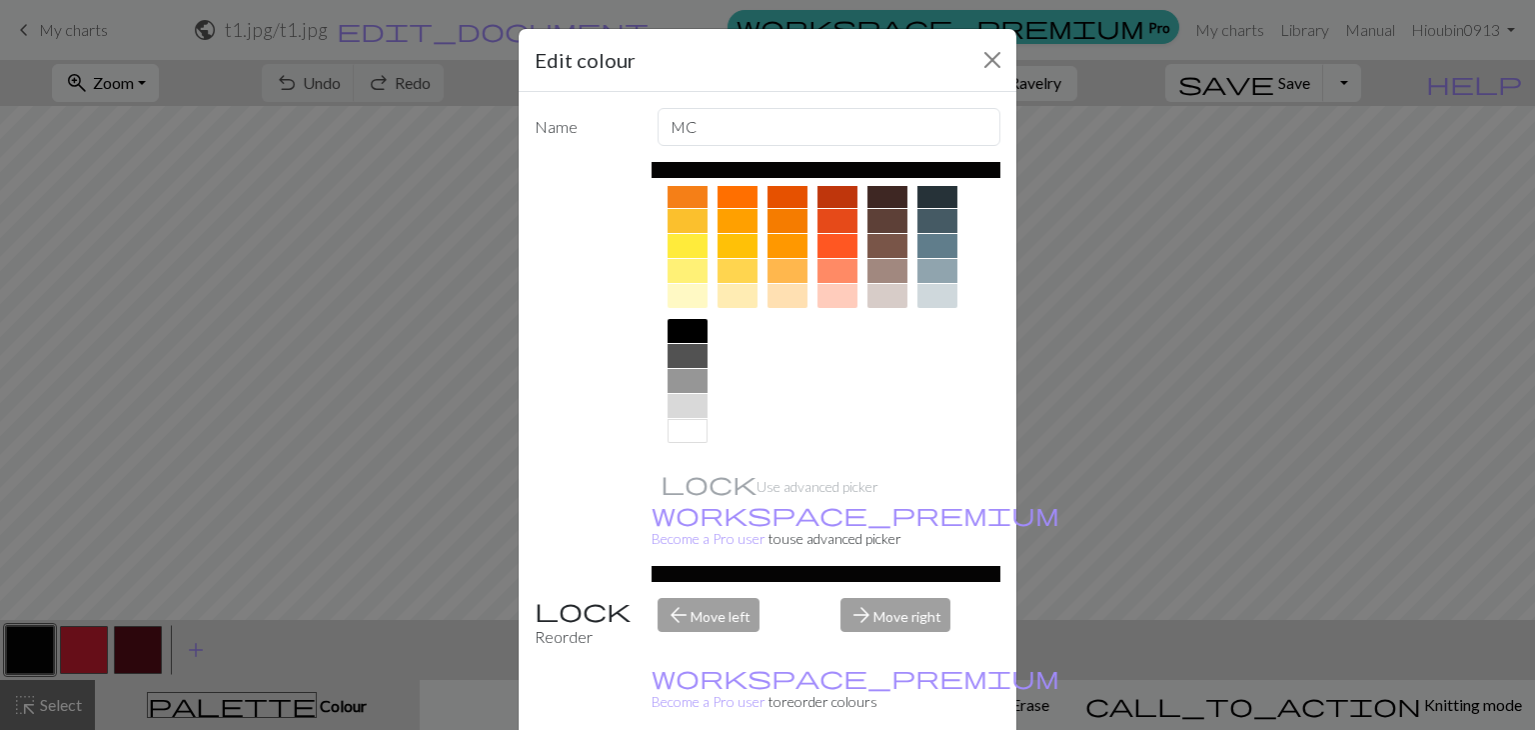
click at [676, 432] on div at bounding box center [688, 431] width 40 height 24
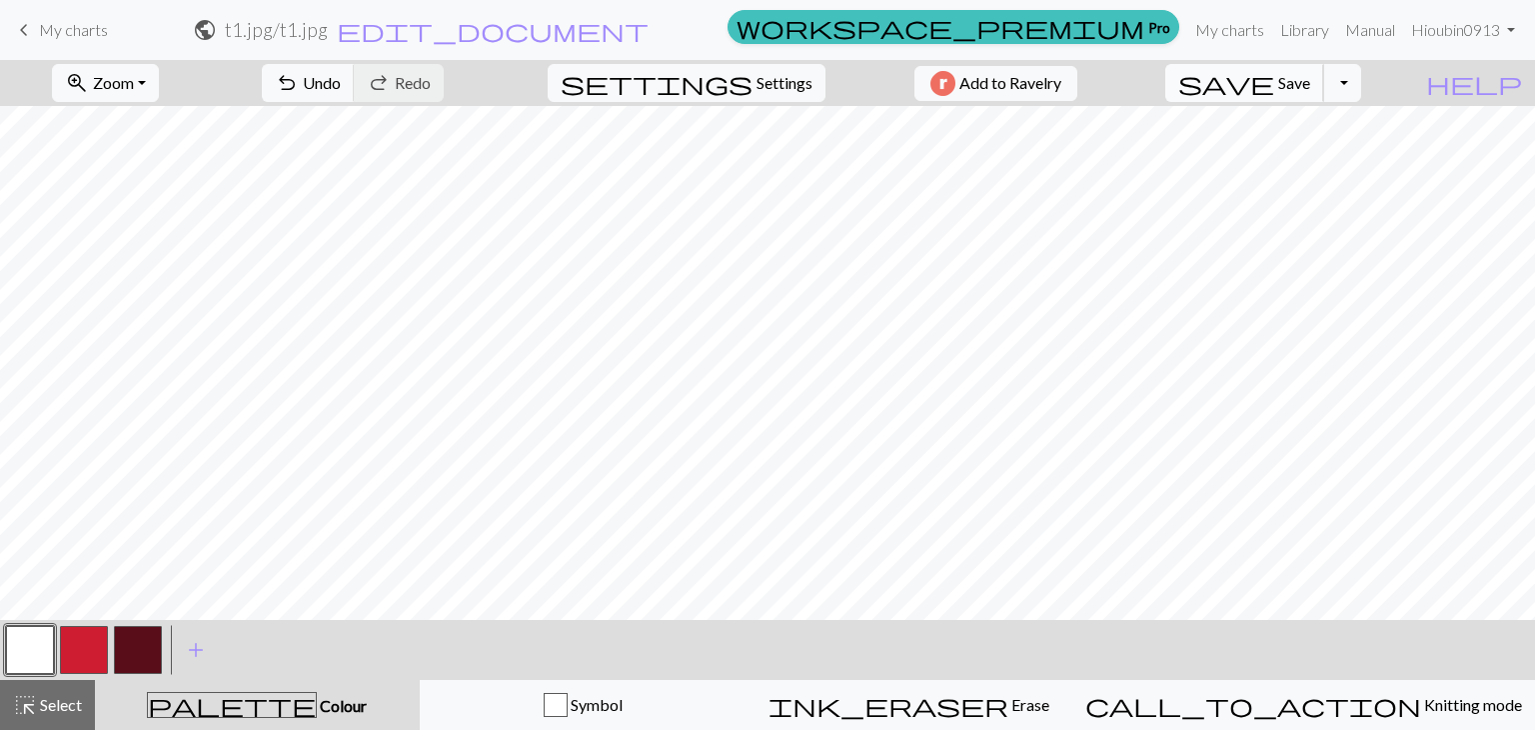
click at [1311, 74] on span "Save" at bounding box center [1295, 82] width 32 height 19
click at [26, 27] on span "keyboard_arrow_left" at bounding box center [24, 30] width 24 height 28
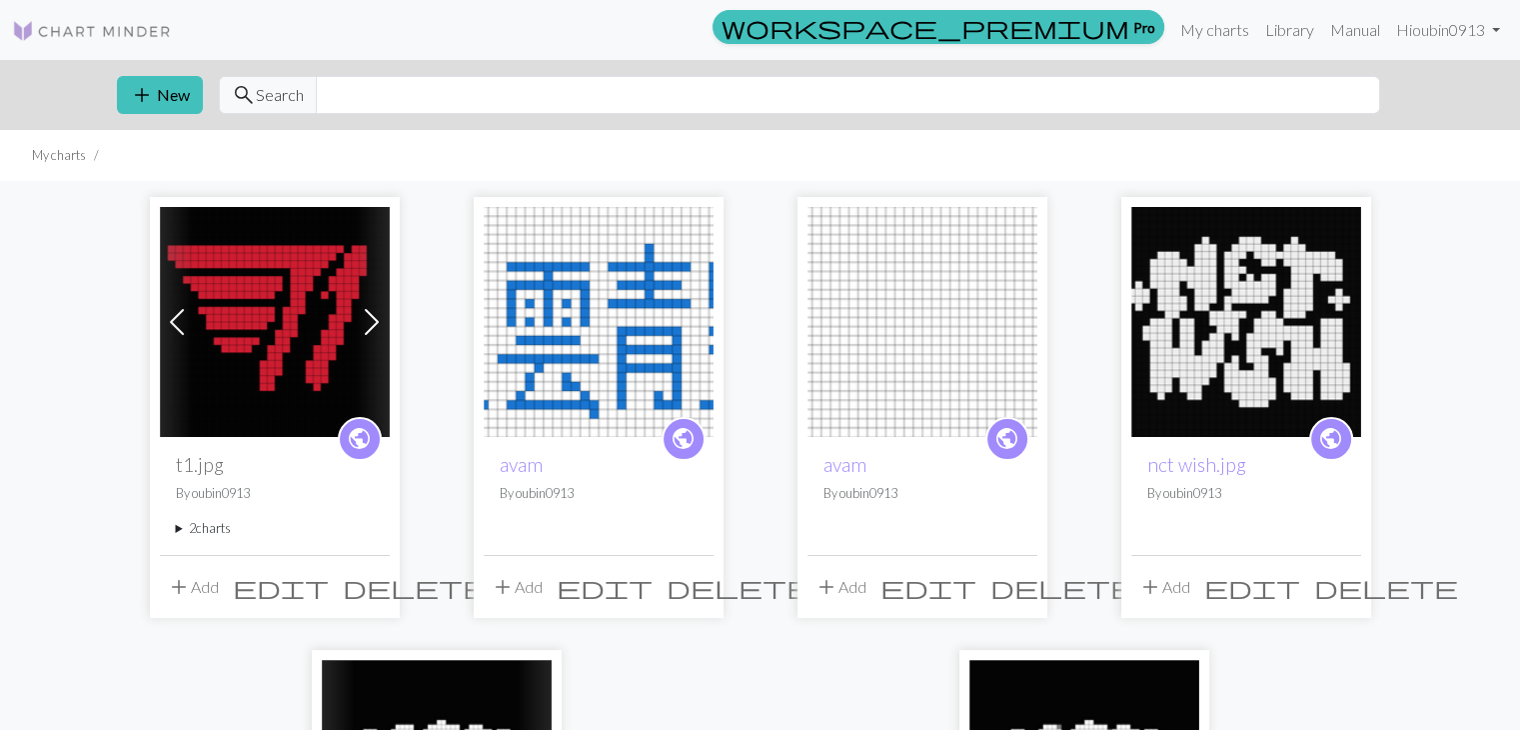
click at [262, 351] on img at bounding box center [275, 322] width 230 height 230
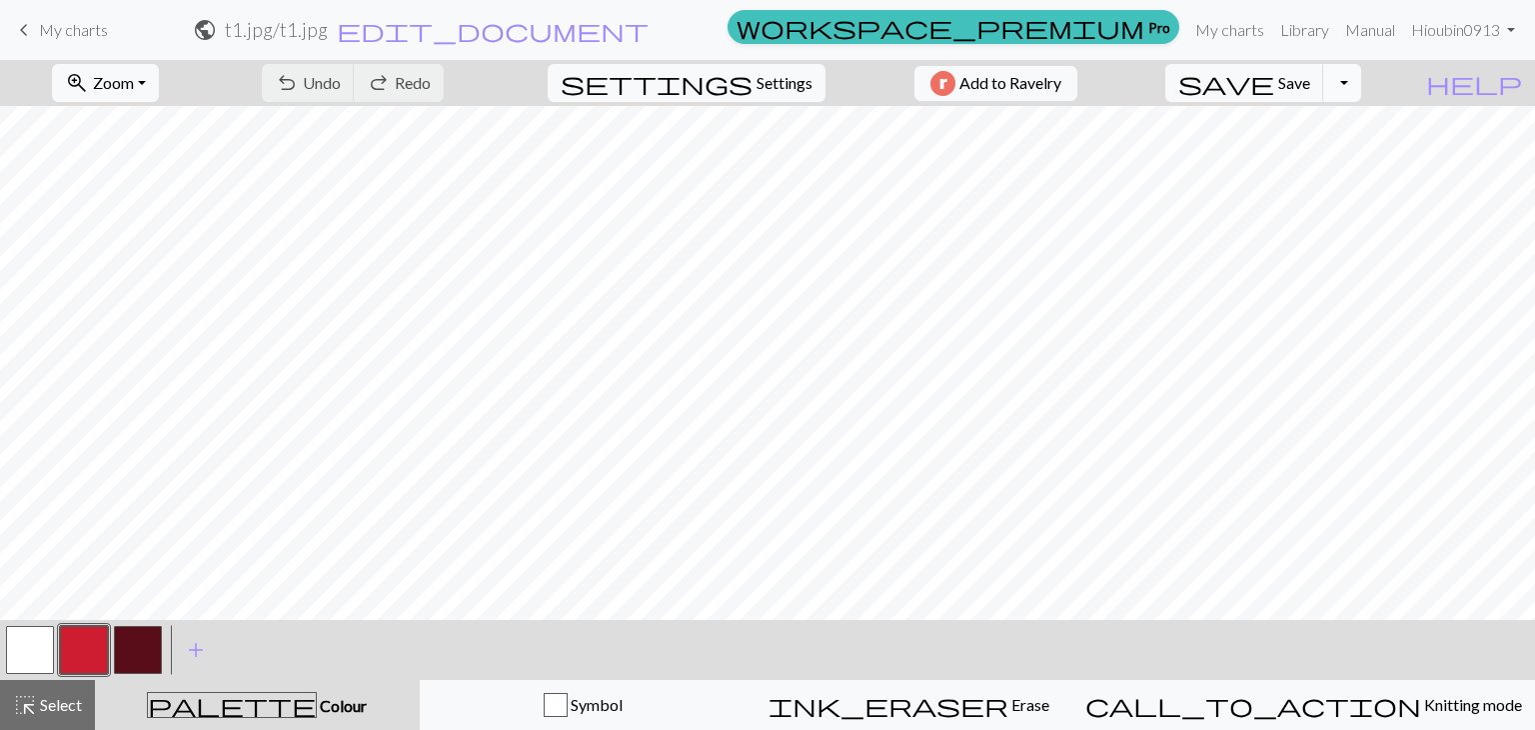
click at [1361, 77] on button "Toggle Dropdown" at bounding box center [1343, 83] width 38 height 38
click at [1314, 158] on button "save_alt Download" at bounding box center [1197, 159] width 330 height 32
click at [735, 76] on span "settings" at bounding box center [657, 83] width 192 height 28
select select "aran"
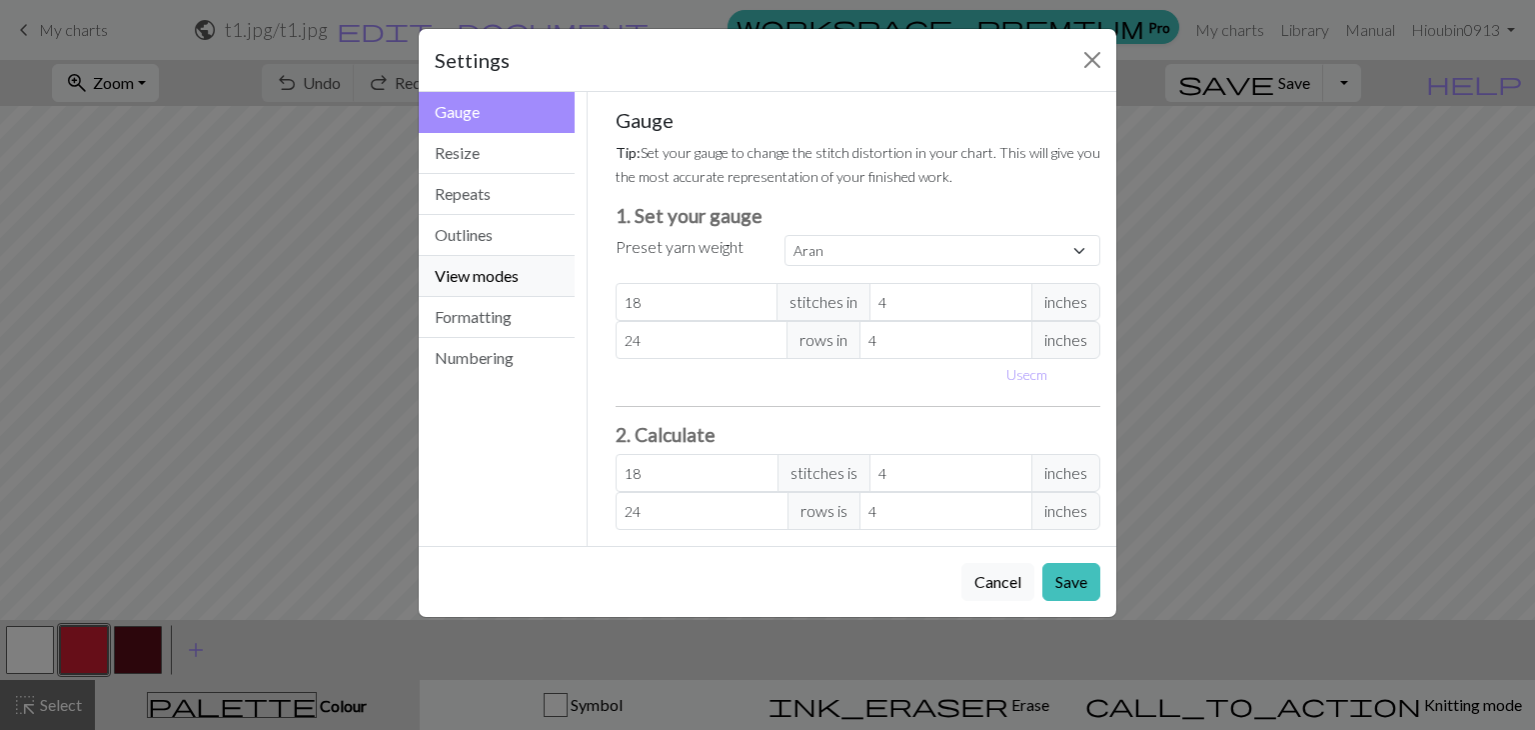
click at [506, 269] on button "View modes" at bounding box center [497, 276] width 156 height 41
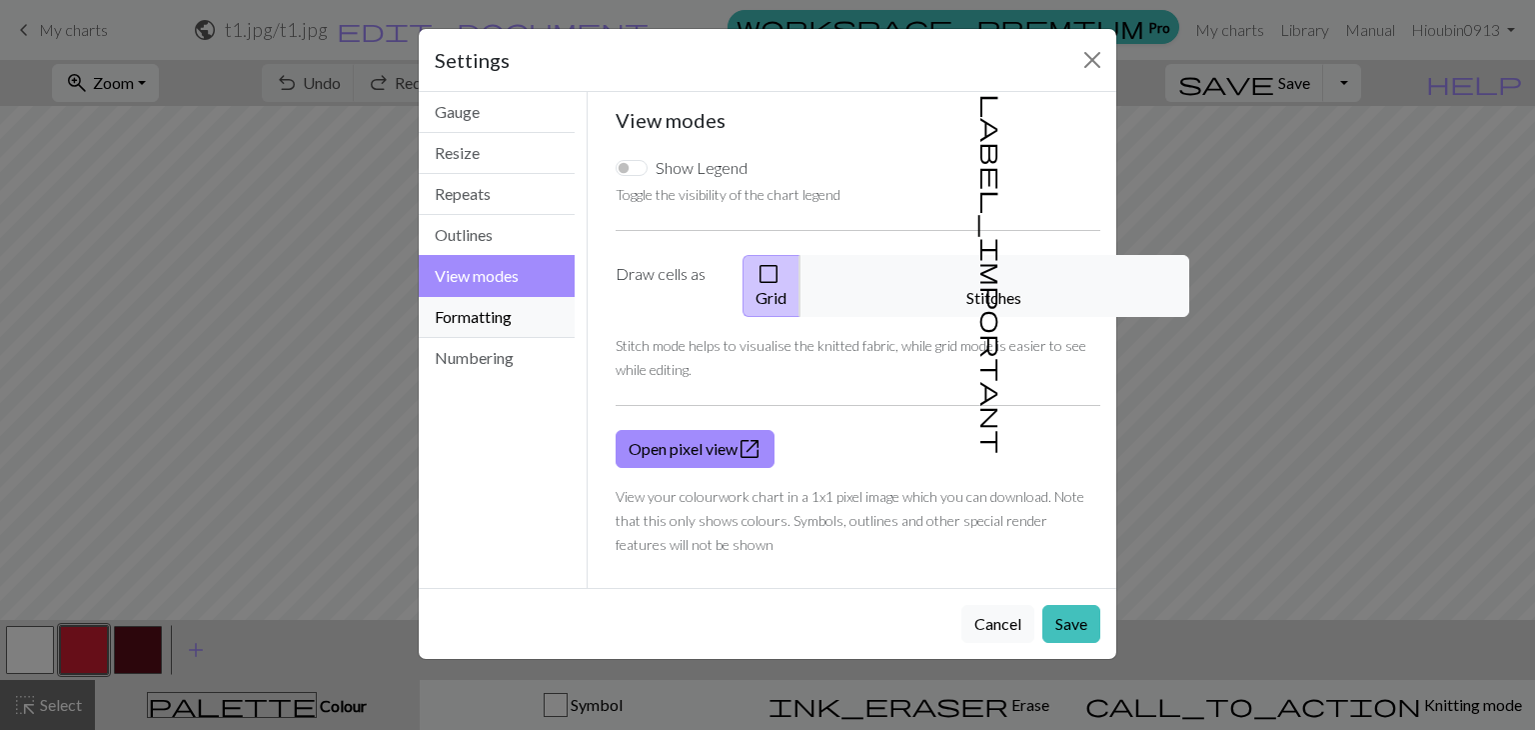
click at [505, 322] on button "Formatting" at bounding box center [497, 317] width 156 height 41
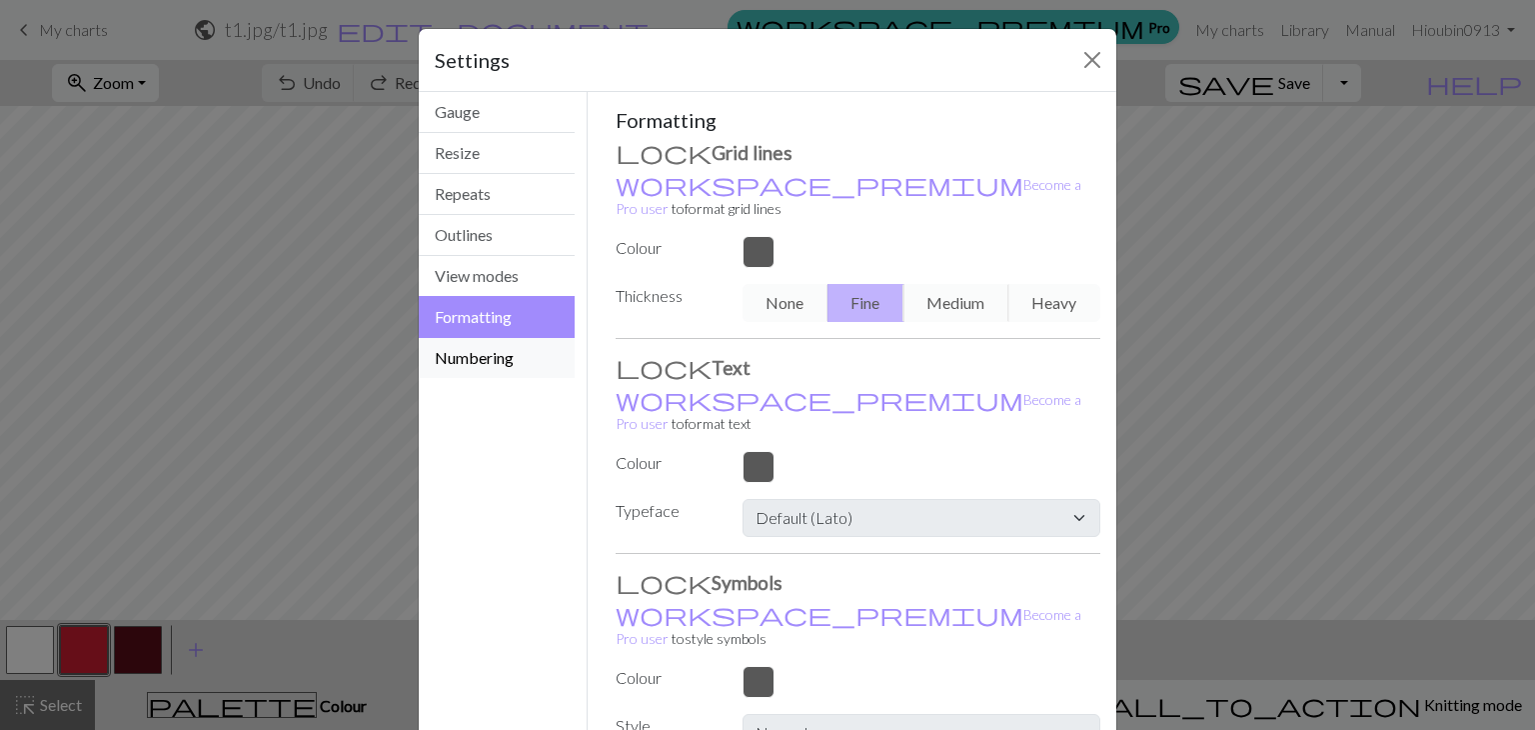
click at [512, 372] on button "Numbering" at bounding box center [497, 358] width 156 height 40
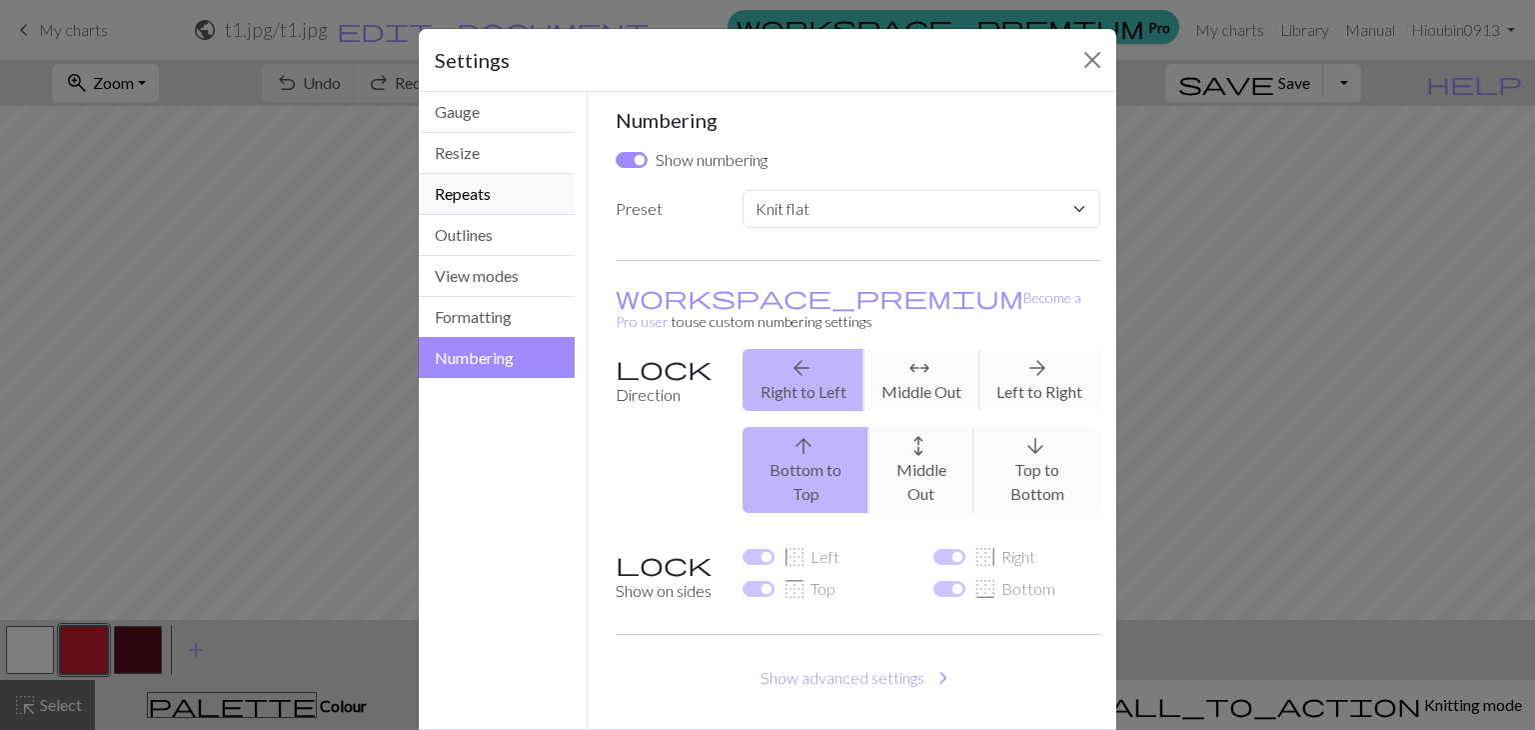
click at [473, 180] on button "Repeats" at bounding box center [497, 194] width 156 height 41
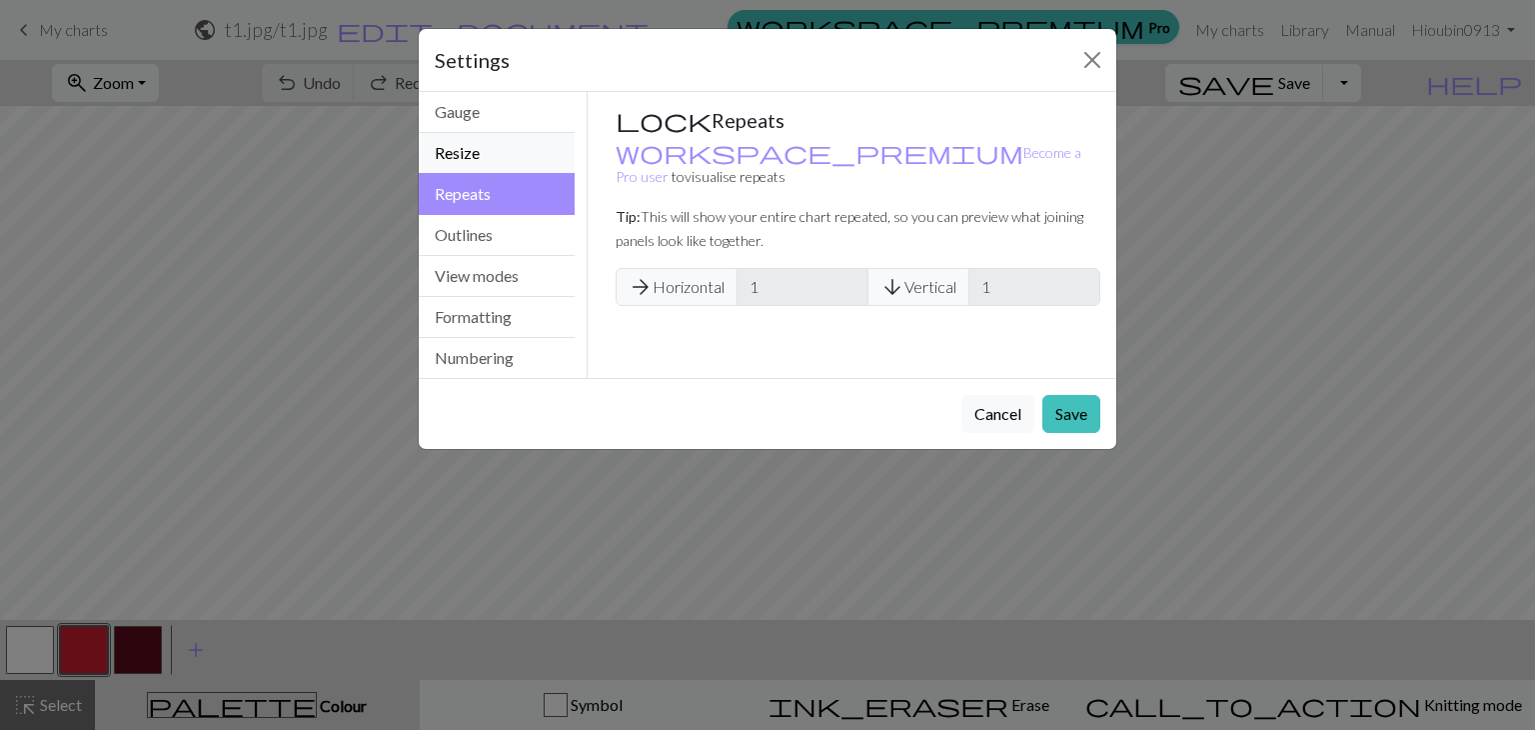
click at [475, 153] on button "Resize" at bounding box center [497, 153] width 156 height 41
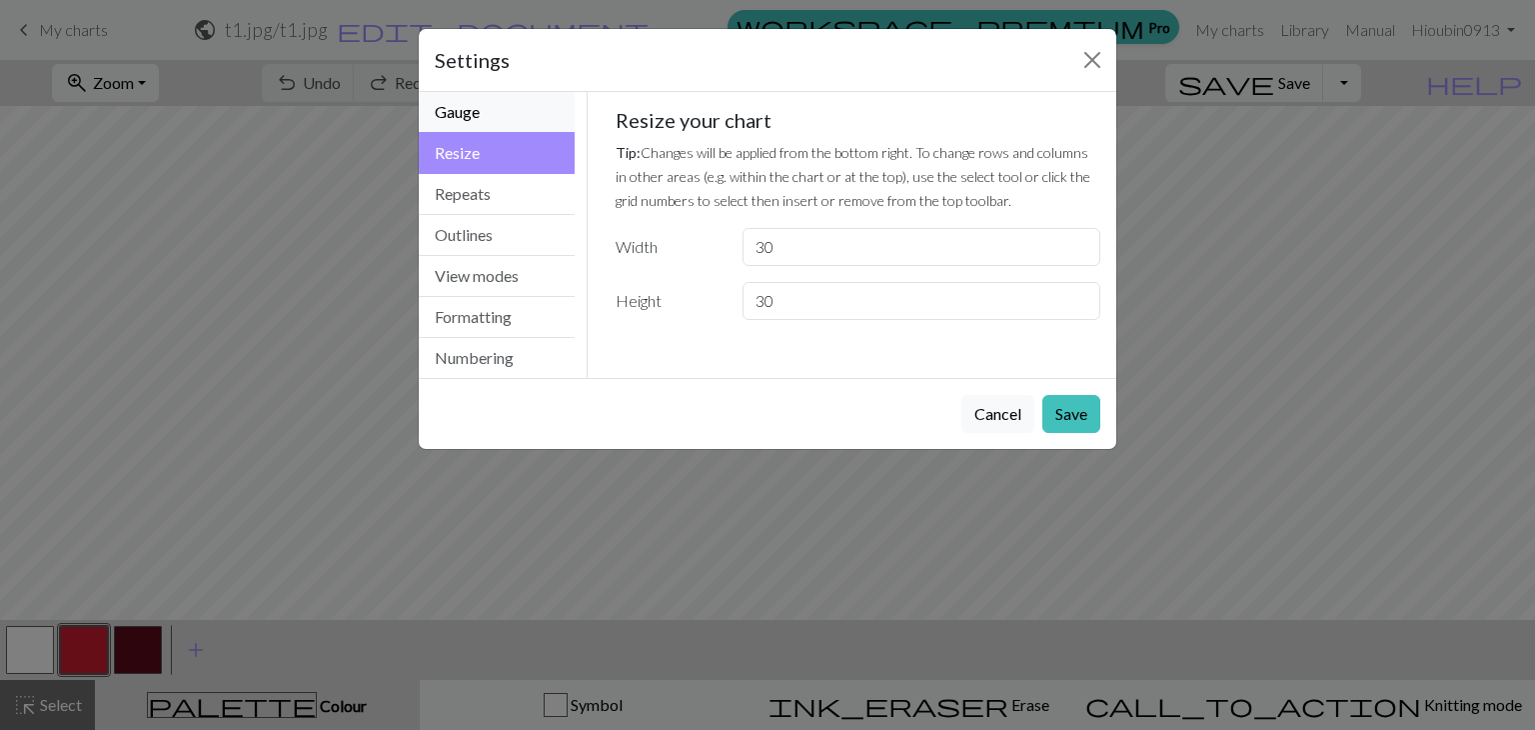
click at [484, 93] on button "Gauge" at bounding box center [497, 112] width 156 height 41
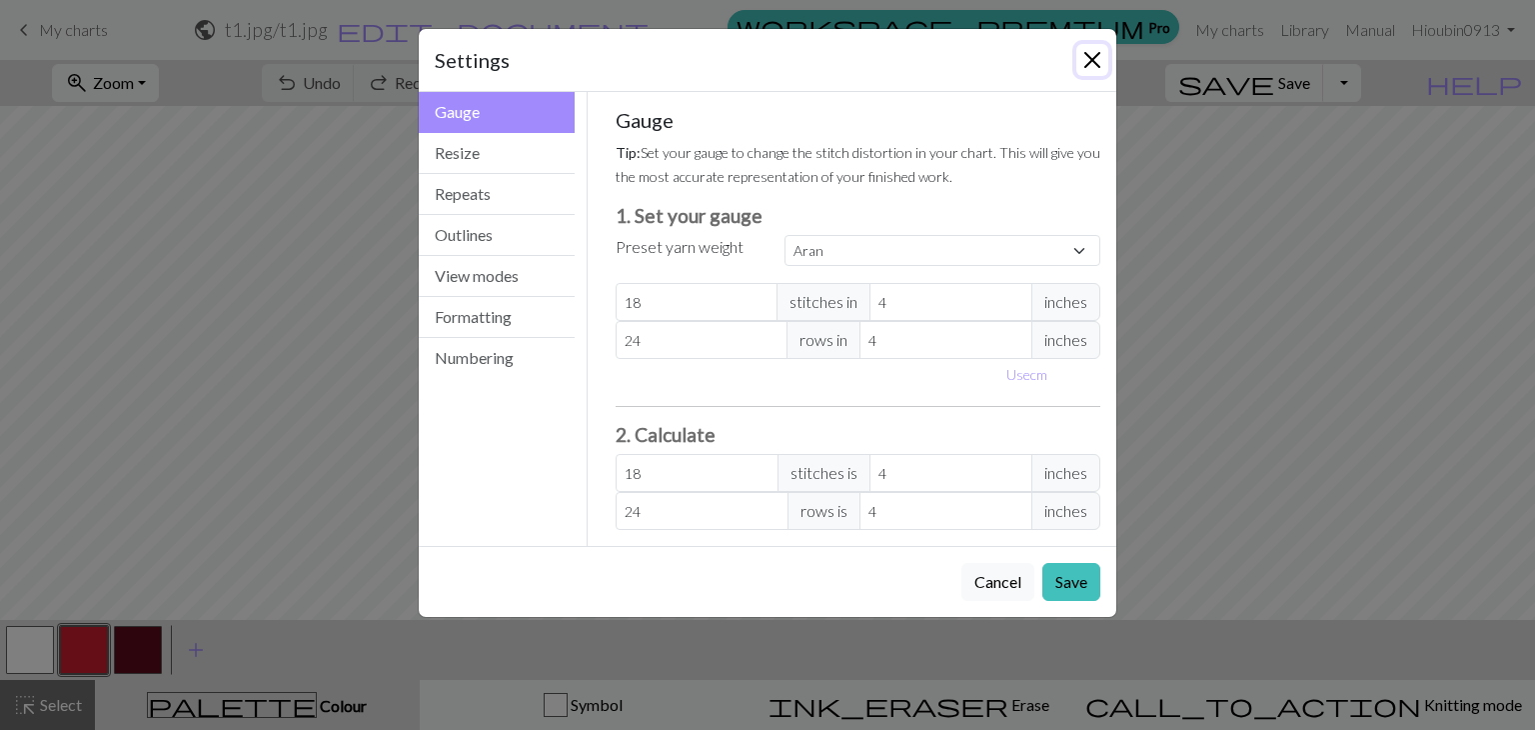
click at [1092, 59] on button "Close" at bounding box center [1093, 60] width 32 height 32
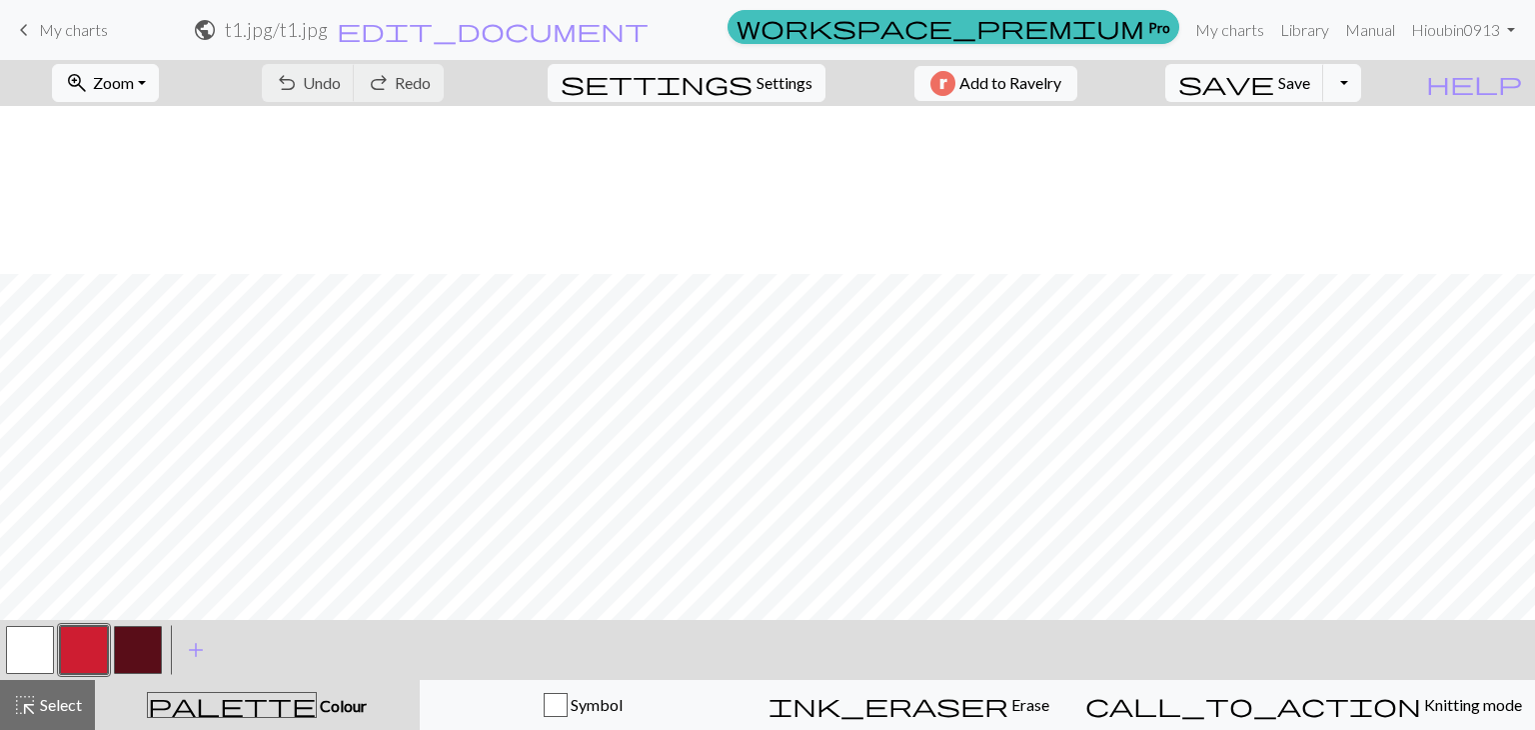
scroll to position [191, 0]
click at [1361, 76] on button "Toggle Dropdown" at bounding box center [1343, 83] width 38 height 38
click at [1311, 172] on button "save_alt Download" at bounding box center [1197, 159] width 330 height 32
